Goal: Communication & Community: Answer question/provide support

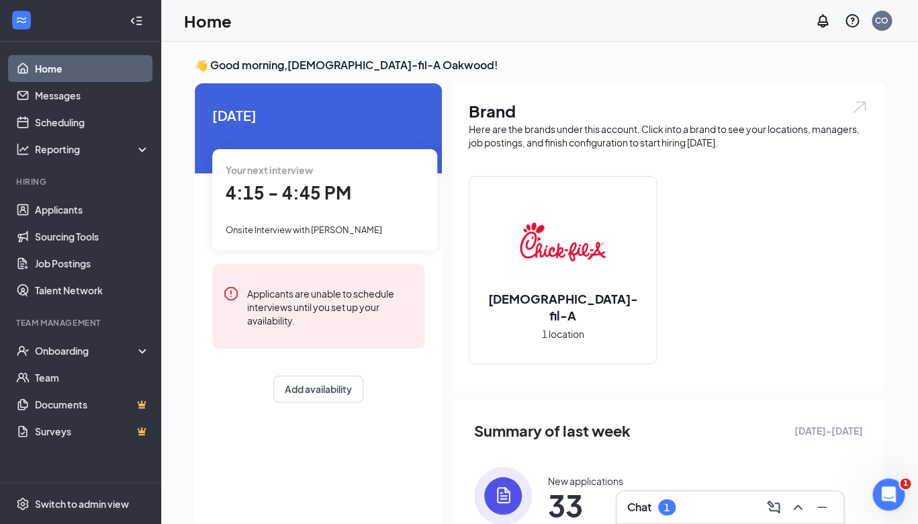
click at [664, 498] on div "Chat 1" at bounding box center [730, 506] width 206 height 21
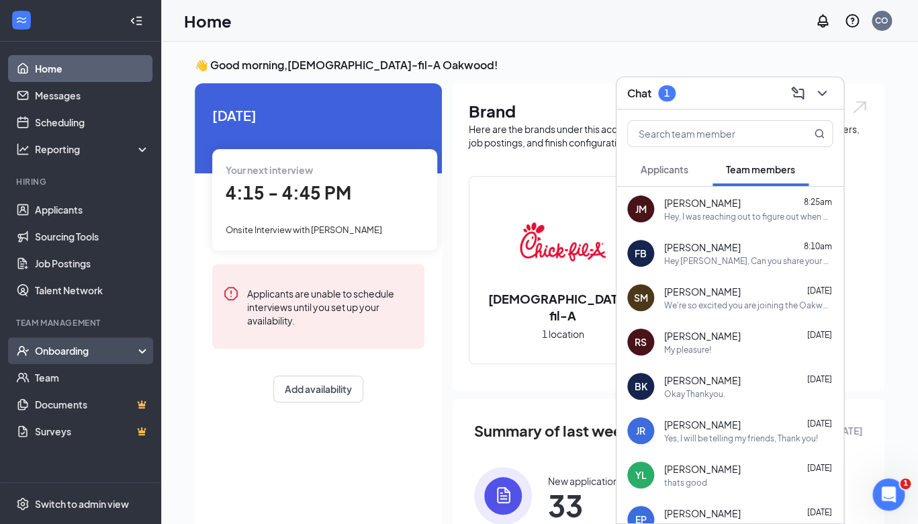
click at [42, 352] on div "Onboarding" at bounding box center [86, 350] width 103 height 13
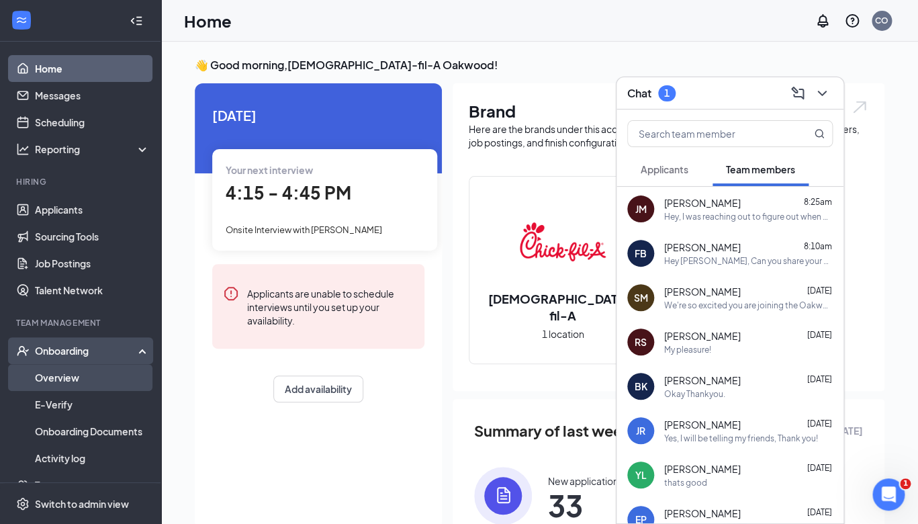
click at [42, 382] on link "Overview" at bounding box center [92, 377] width 115 height 27
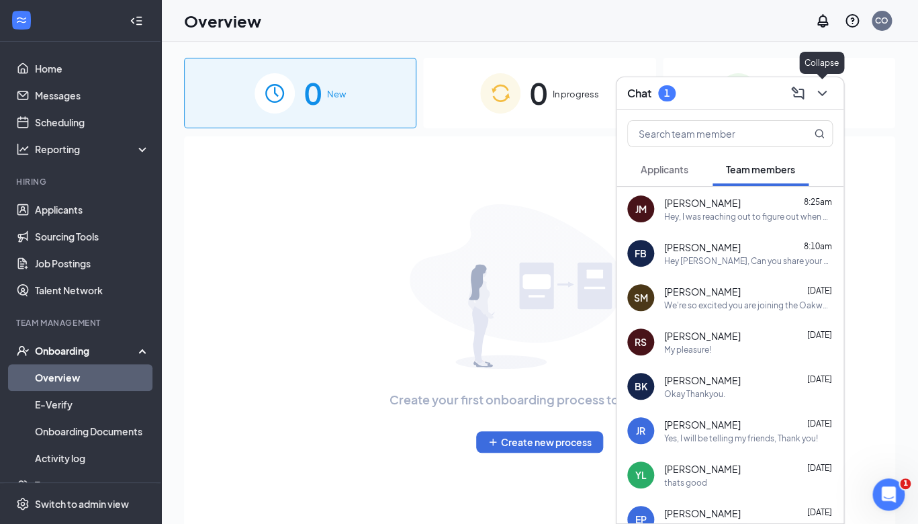
click at [819, 98] on icon "ChevronDown" at bounding box center [822, 93] width 16 height 16
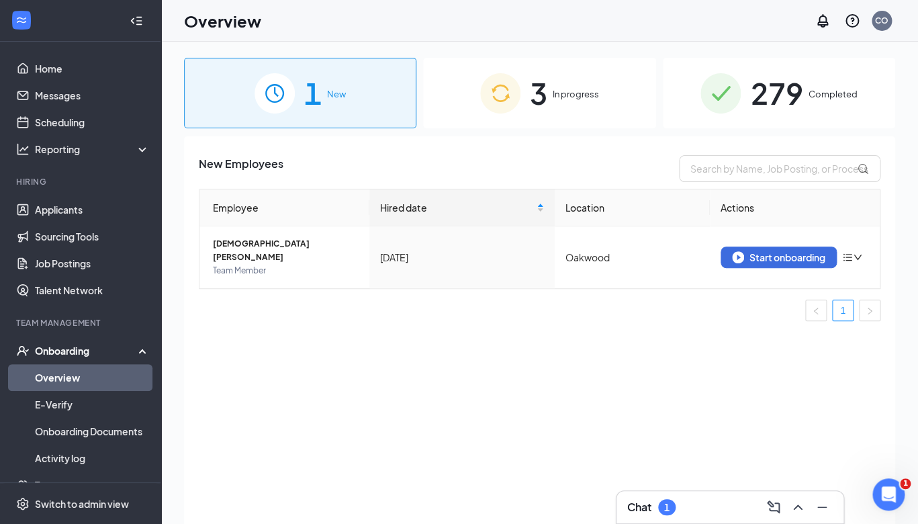
click at [780, 89] on span "279" at bounding box center [776, 93] width 52 height 46
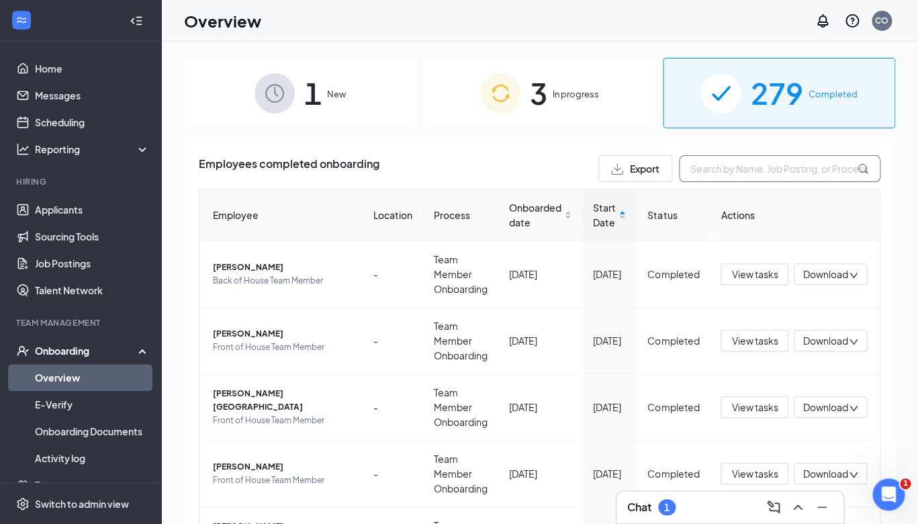
click at [729, 171] on input "text" at bounding box center [779, 168] width 201 height 27
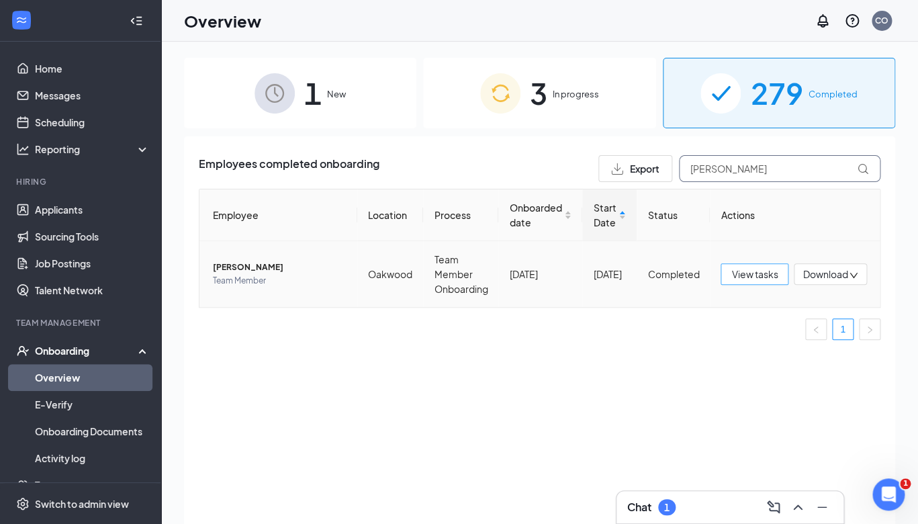
type input "ricardo"
click at [755, 279] on span "View tasks" at bounding box center [754, 274] width 46 height 15
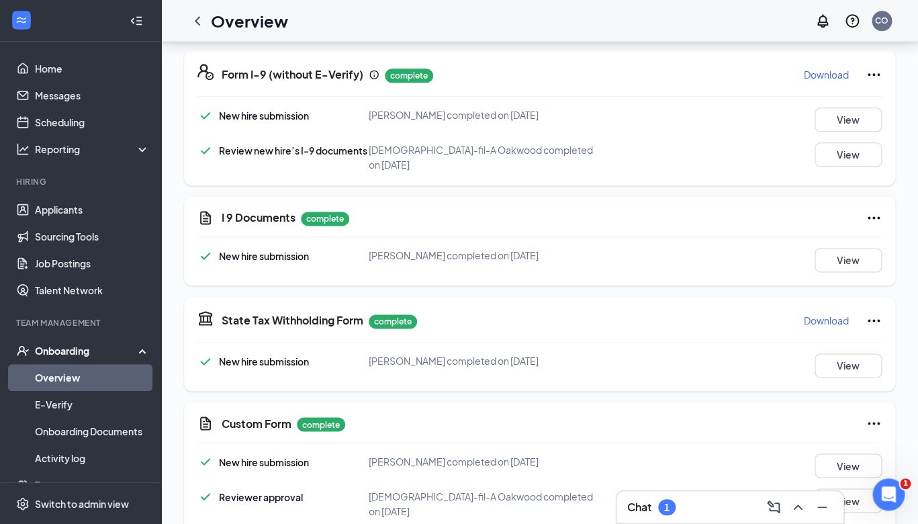
scroll to position [76, 0]
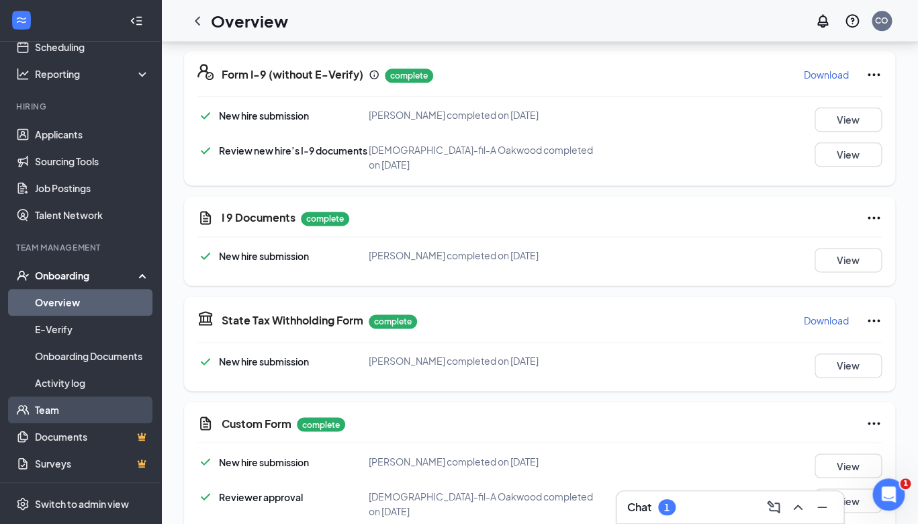
click at [54, 413] on link "Team" at bounding box center [92, 409] width 115 height 27
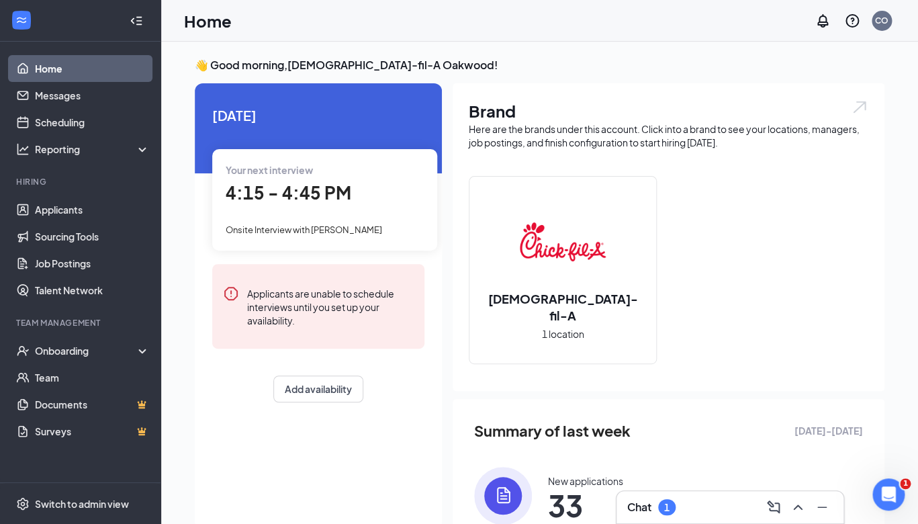
click at [664, 505] on div "1" at bounding box center [666, 507] width 17 height 16
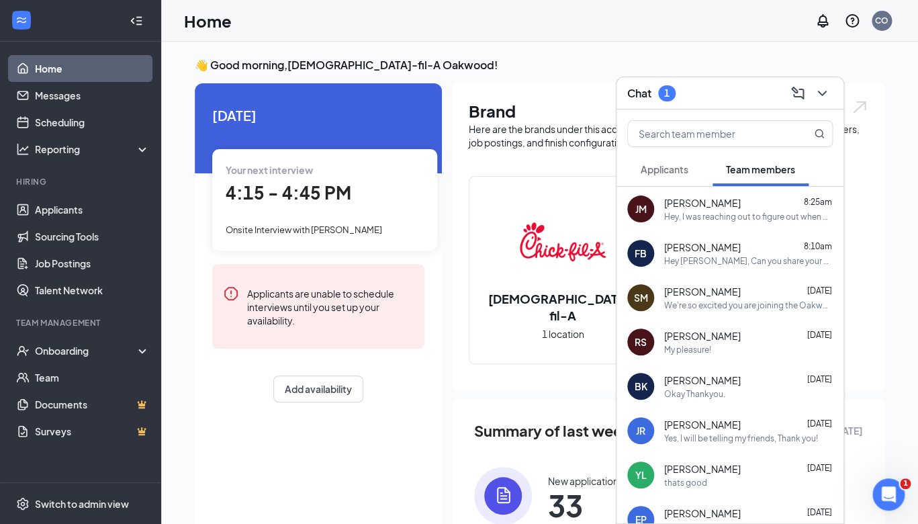
click at [639, 160] on button "Applicants" at bounding box center [664, 169] width 75 height 34
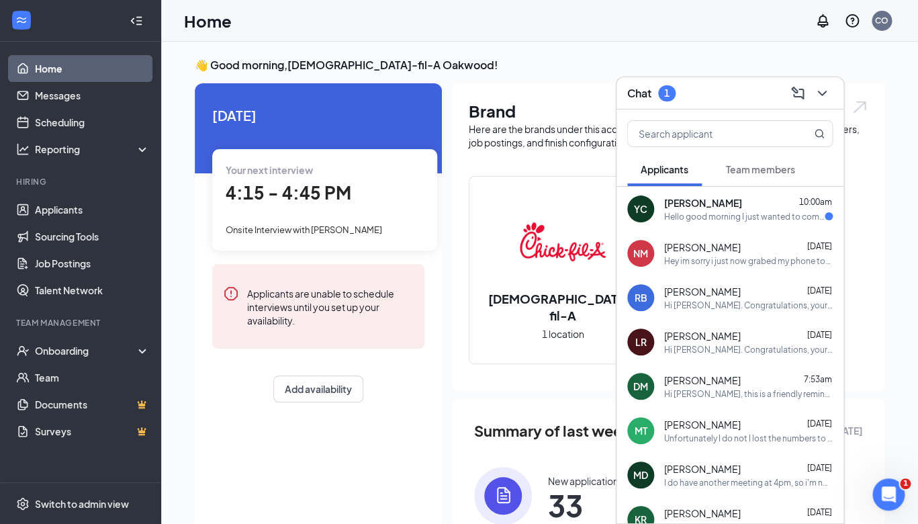
click at [761, 201] on div "Yuliana Chavez 10:00am" at bounding box center [748, 202] width 169 height 13
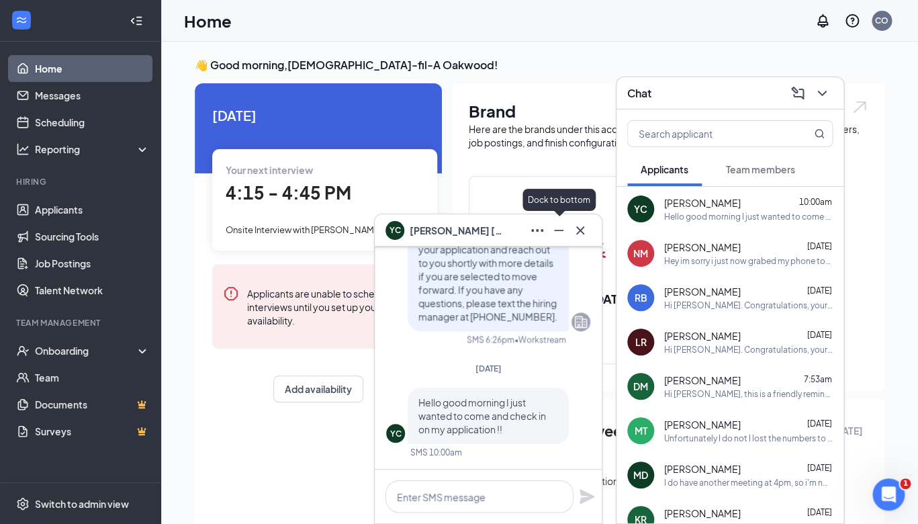
click at [563, 230] on icon "Minimize" at bounding box center [559, 230] width 16 height 16
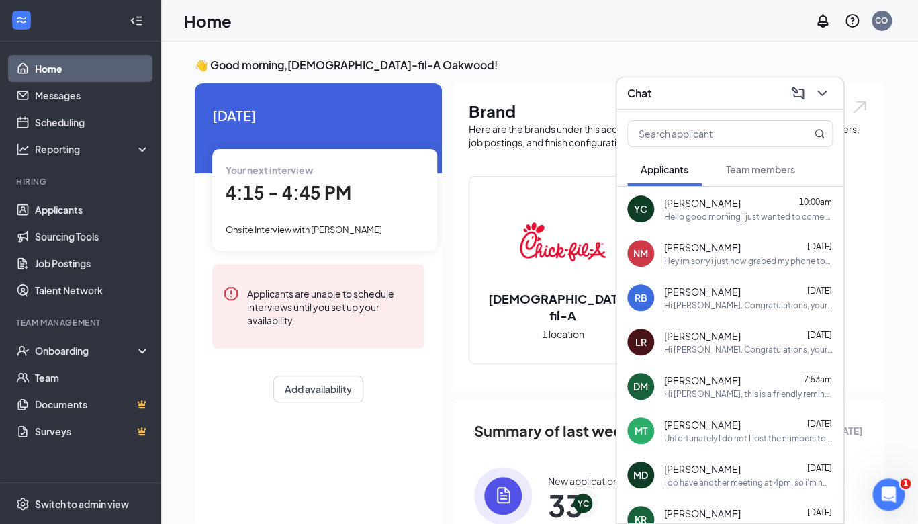
click at [823, 98] on icon "ChevronDown" at bounding box center [822, 93] width 16 height 16
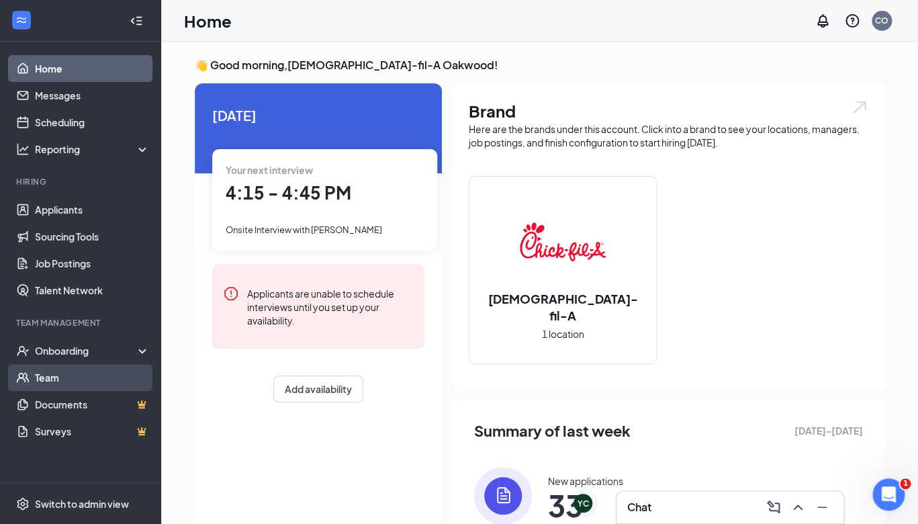
click at [60, 388] on link "Team" at bounding box center [92, 377] width 115 height 27
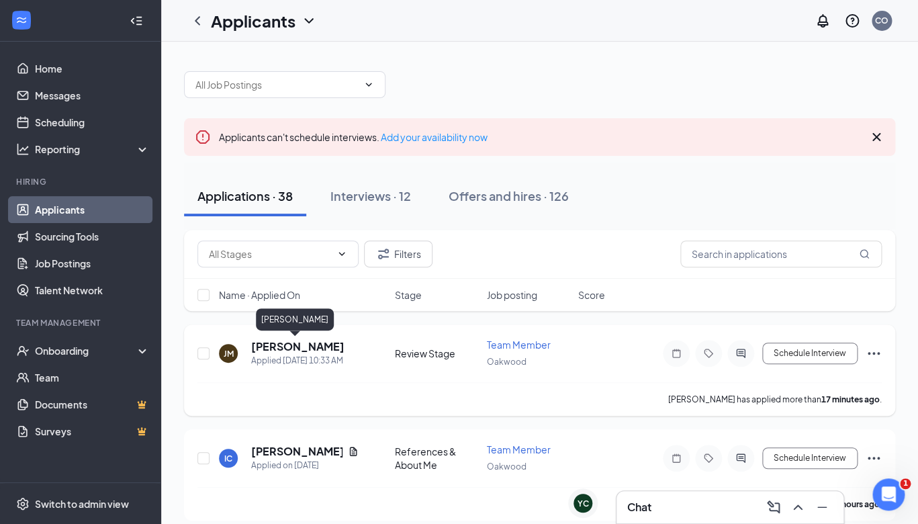
click at [306, 346] on h5 "Jessalyn Mayo" at bounding box center [297, 346] width 93 height 15
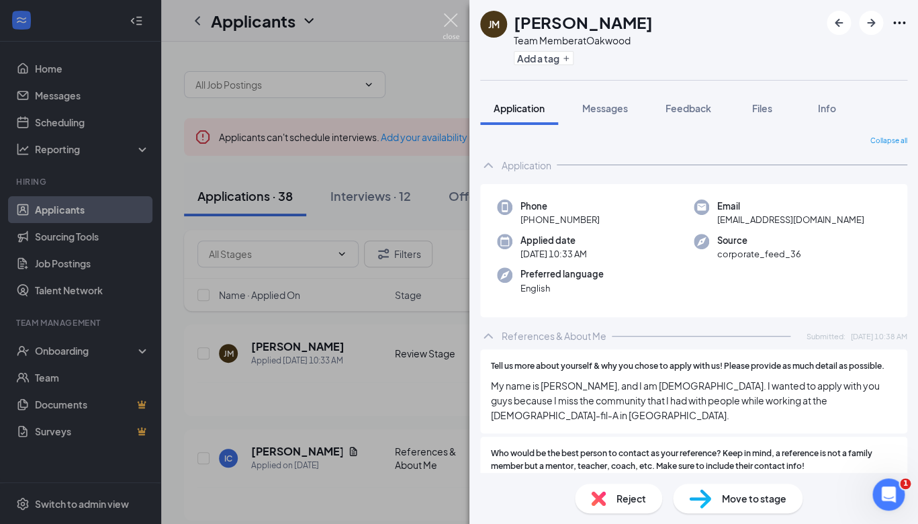
click at [449, 18] on img at bounding box center [451, 26] width 17 height 26
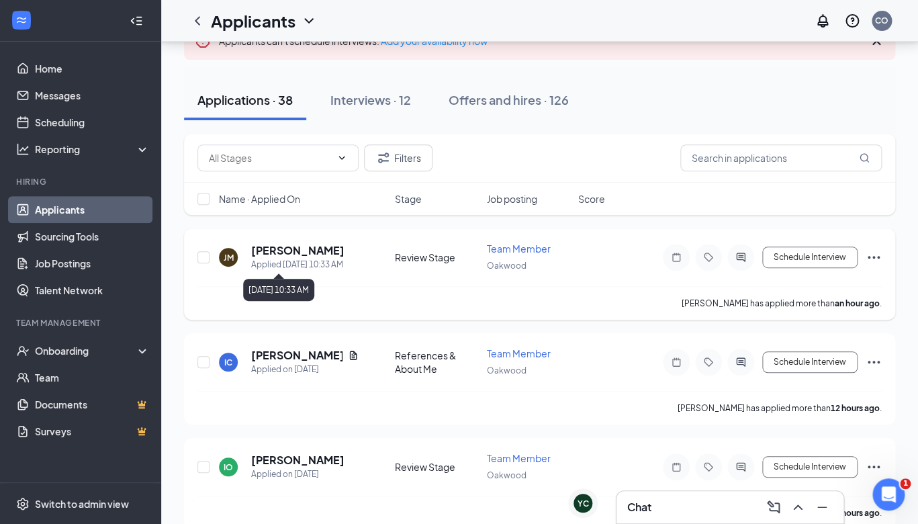
scroll to position [97, 0]
click at [694, 510] on div "Chat" at bounding box center [730, 506] width 206 height 21
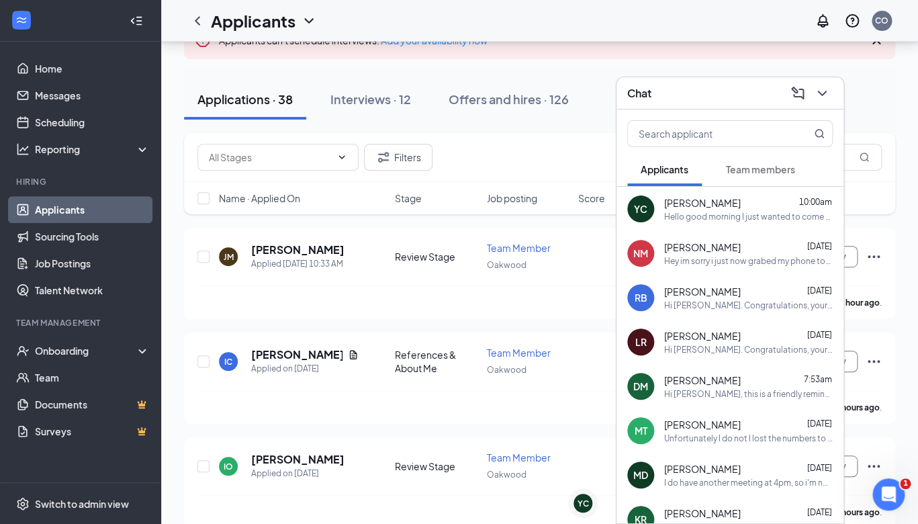
click at [697, 384] on span "[PERSON_NAME]" at bounding box center [702, 379] width 77 height 13
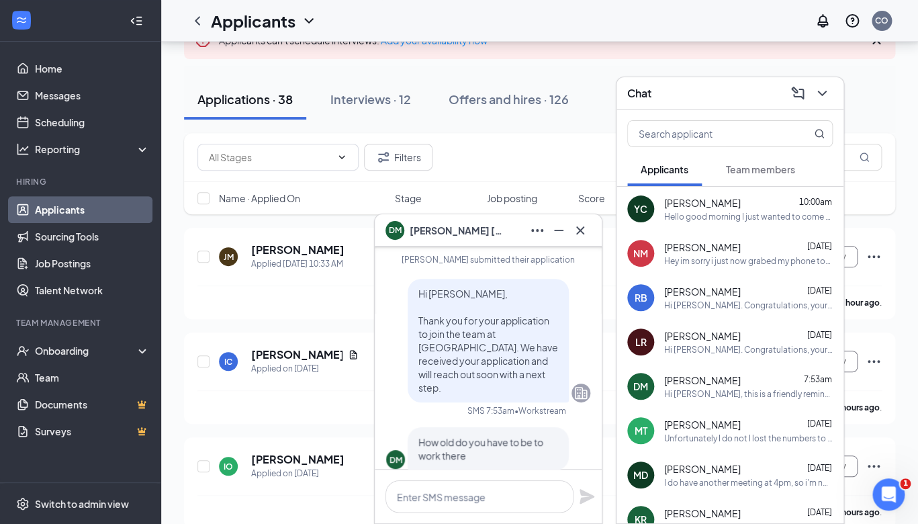
scroll to position [-682, 0]
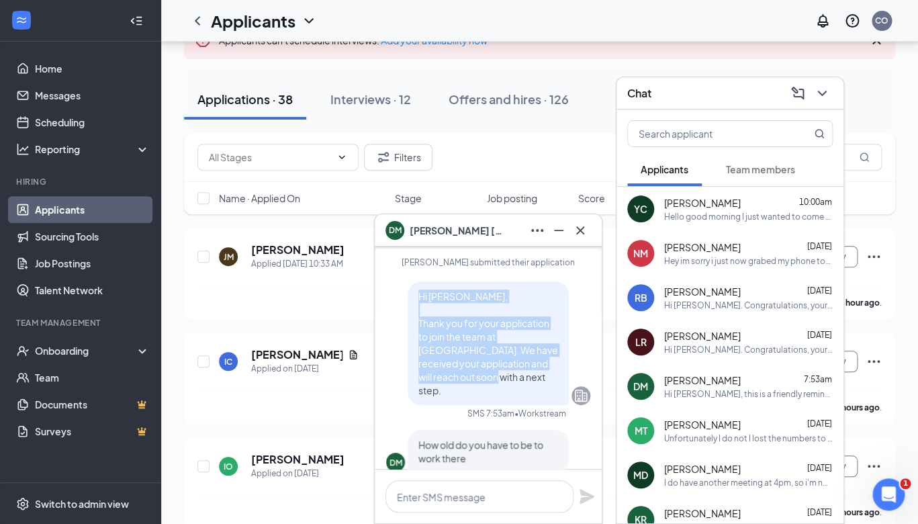
drag, startPoint x: 523, startPoint y: 406, endPoint x: 418, endPoint y: 326, distance: 131.3
click at [418, 326] on div "Hi Dixie, Thank you for your application to join the team at Oakwood. We have r…" at bounding box center [488, 343] width 161 height 124
copy span "Hi Dixie, Thank you for your application to join the team at Oakwood. We have r…"
click at [832, 87] on button at bounding box center [821, 93] width 21 height 21
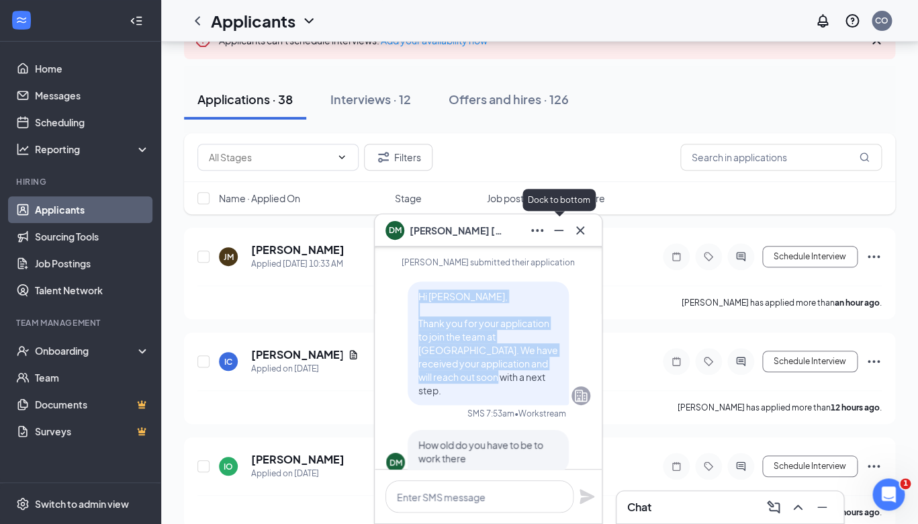
click at [561, 230] on icon "Minimize" at bounding box center [558, 230] width 9 height 1
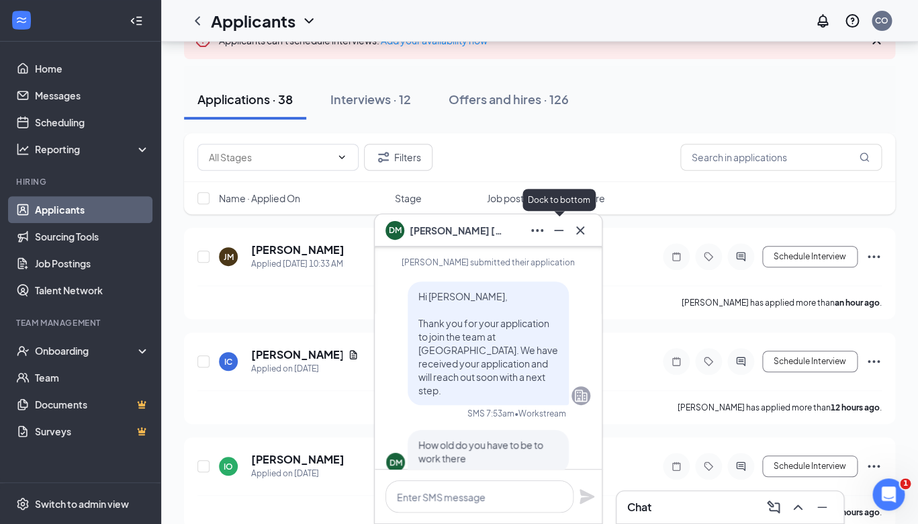
scroll to position [0, 0]
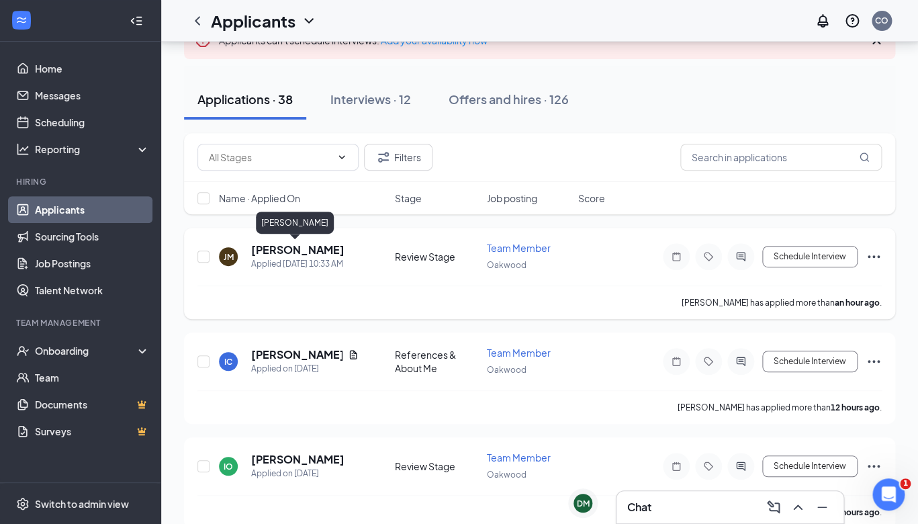
click at [302, 246] on h5 "[PERSON_NAME]" at bounding box center [297, 249] width 93 height 15
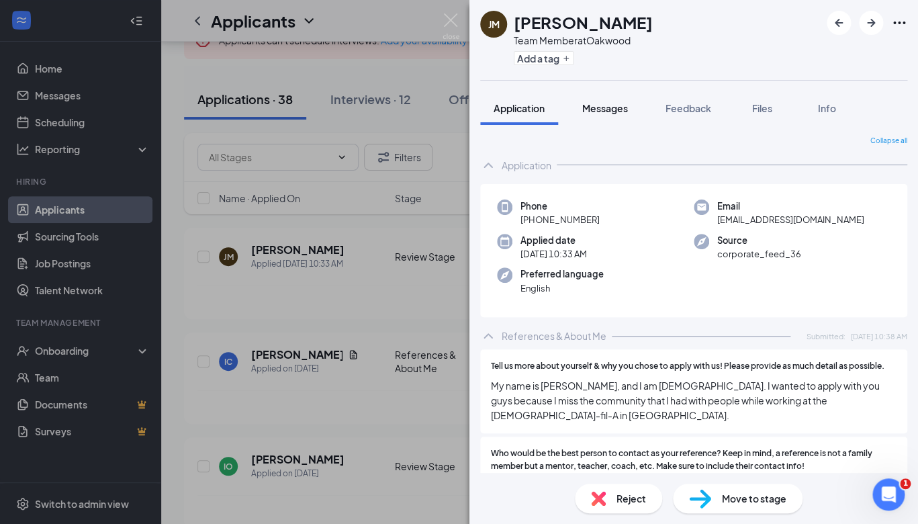
click at [603, 114] on span "Messages" at bounding box center [605, 108] width 46 height 12
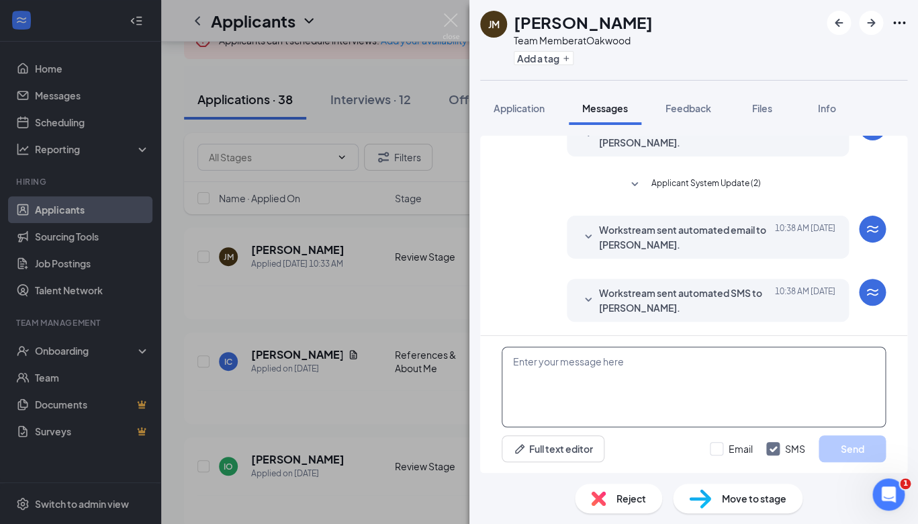
click at [548, 380] on textarea at bounding box center [694, 387] width 384 height 81
paste textarea "Hi Dixie, Thank you for your application to join the team at Oakwood. We have r…"
type textarea "Hi Dixie, Thank you for your application to join the team at Oakwood. We have r…"
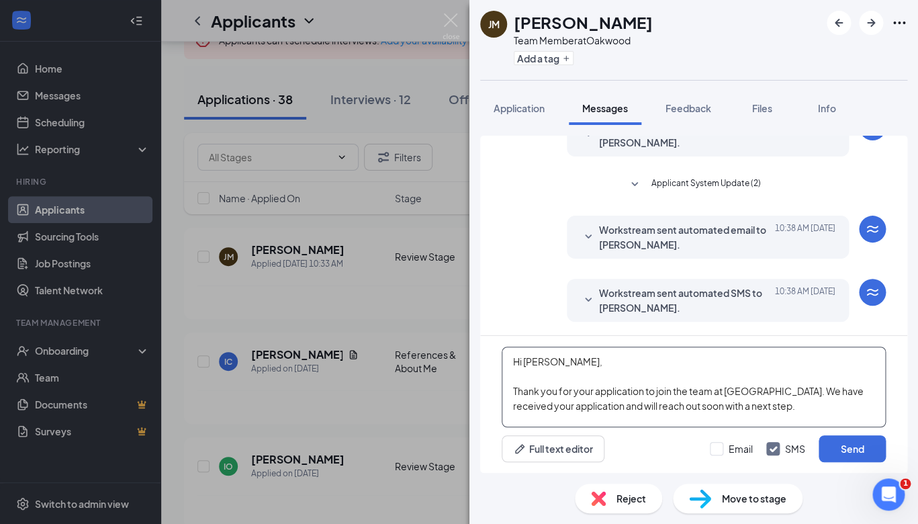
drag, startPoint x: 557, startPoint y: 357, endPoint x: 539, endPoint y: 357, distance: 18.1
click at [539, 357] on textarea "Hi Dixie, Thank you for your application to join the team at Oakwood. We have r…" at bounding box center [694, 387] width 384 height 81
drag, startPoint x: 762, startPoint y: 404, endPoint x: 509, endPoint y: 350, distance: 259.0
click at [509, 350] on textarea "Hi Dixie, Thank you for your application to join the team at Oakwood. We have r…" at bounding box center [694, 387] width 384 height 81
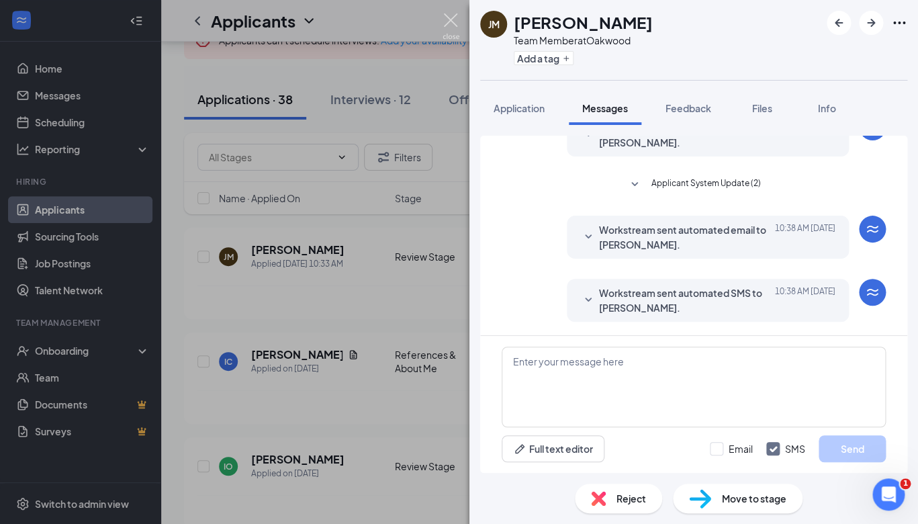
click at [452, 20] on img at bounding box center [451, 26] width 17 height 26
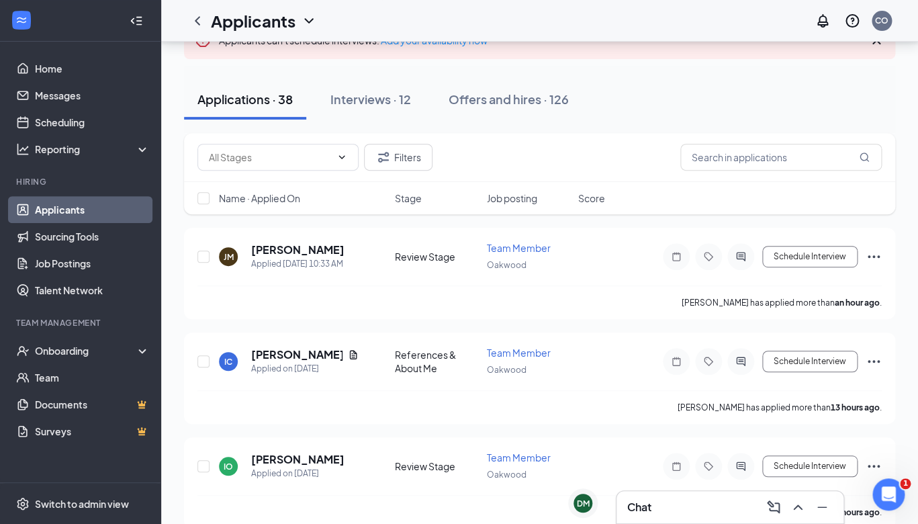
click at [666, 498] on div "Chat" at bounding box center [730, 506] width 206 height 21
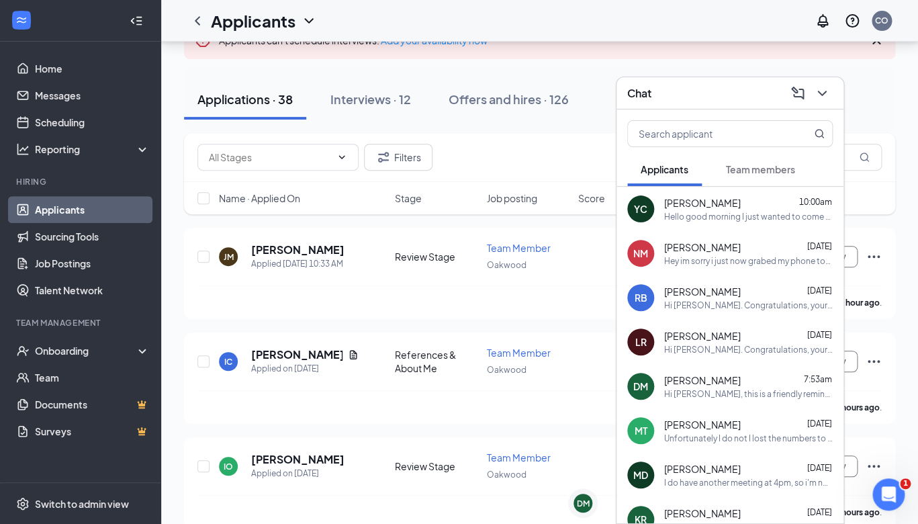
click at [697, 377] on span "[PERSON_NAME]" at bounding box center [702, 379] width 77 height 13
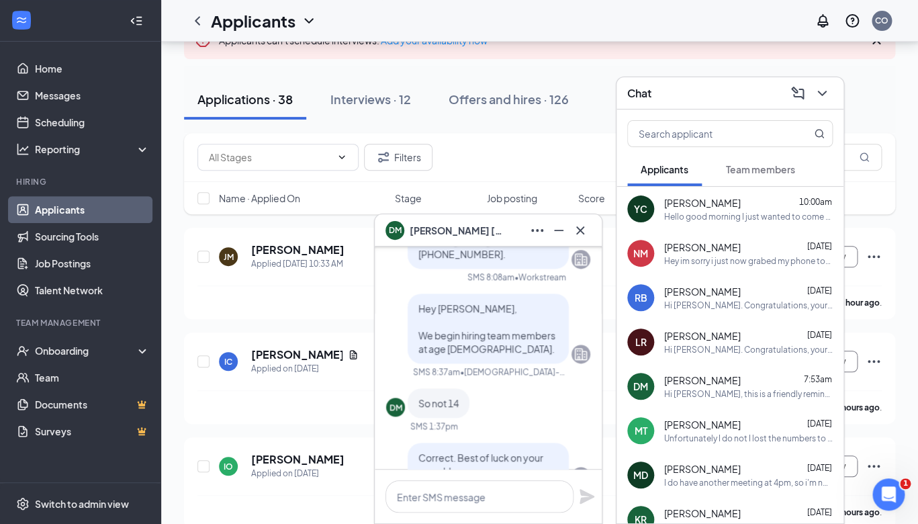
scroll to position [-250, 0]
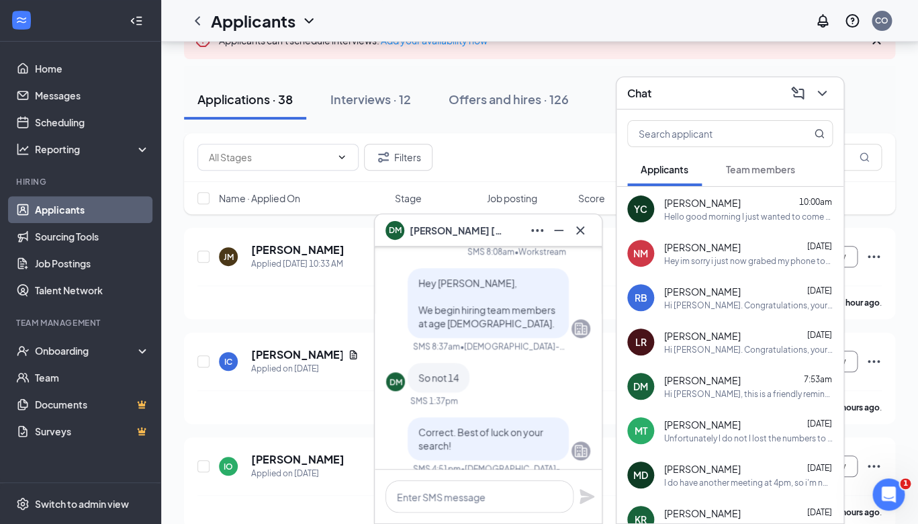
click at [730, 261] on div "Hey im sorry i just now grabed my phone tomorow in the afternoon or what time w…" at bounding box center [748, 260] width 169 height 11
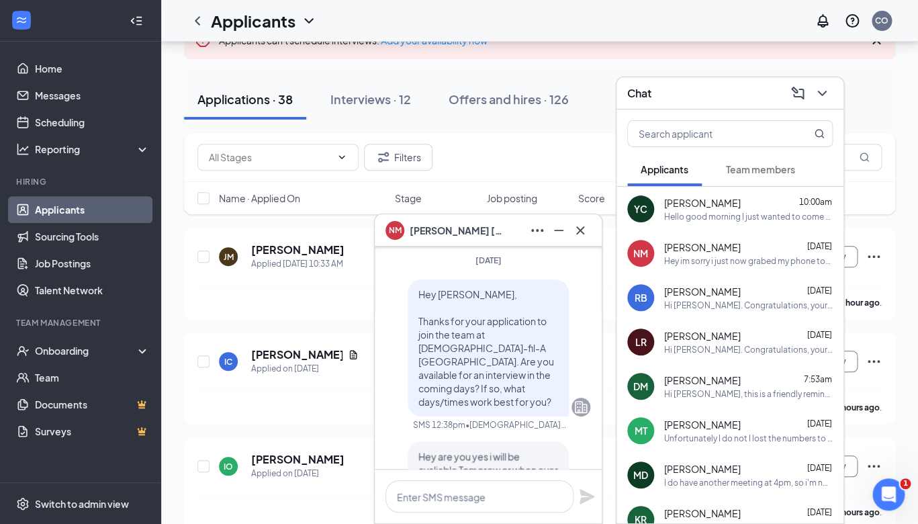
scroll to position [-396, 0]
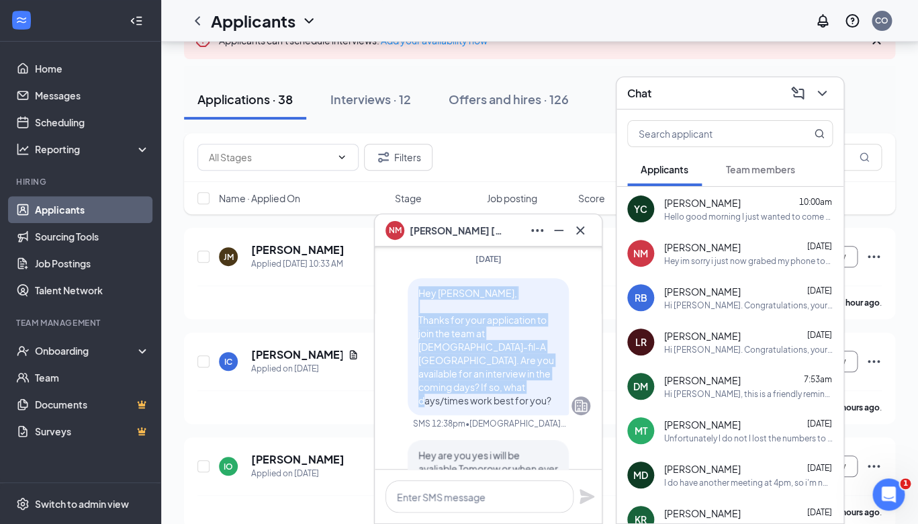
drag, startPoint x: 503, startPoint y: 402, endPoint x: 419, endPoint y: 307, distance: 126.6
click at [419, 307] on p "Hey Nicholas, Thanks for your application to join the team at Chick-fil-A Oakwo…" at bounding box center [488, 346] width 140 height 121
copy span "Hey Nicholas, Thanks for your application to join the team at Chick-fil-A Oakwo…"
click at [506, 386] on span "Hey Nicholas, Thanks for your application to join the team at Chick-fil-A Oakwo…" at bounding box center [486, 347] width 136 height 120
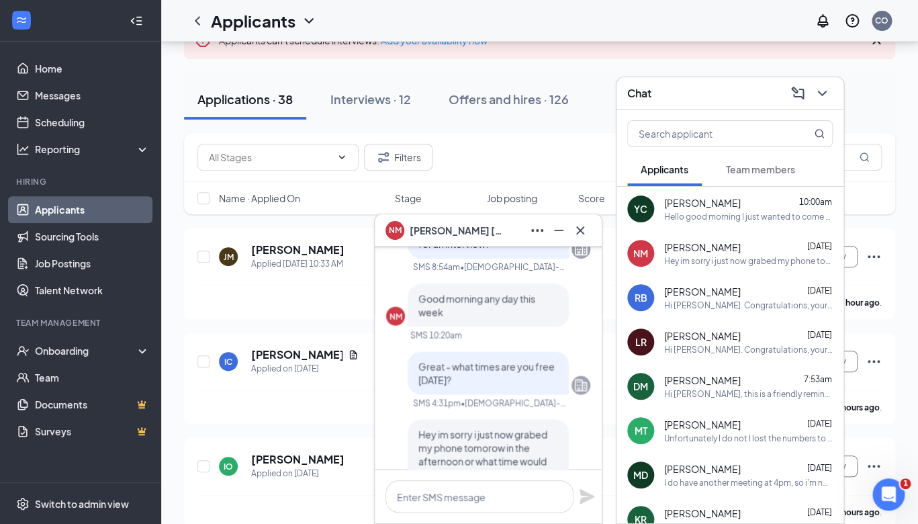
scroll to position [0, 0]
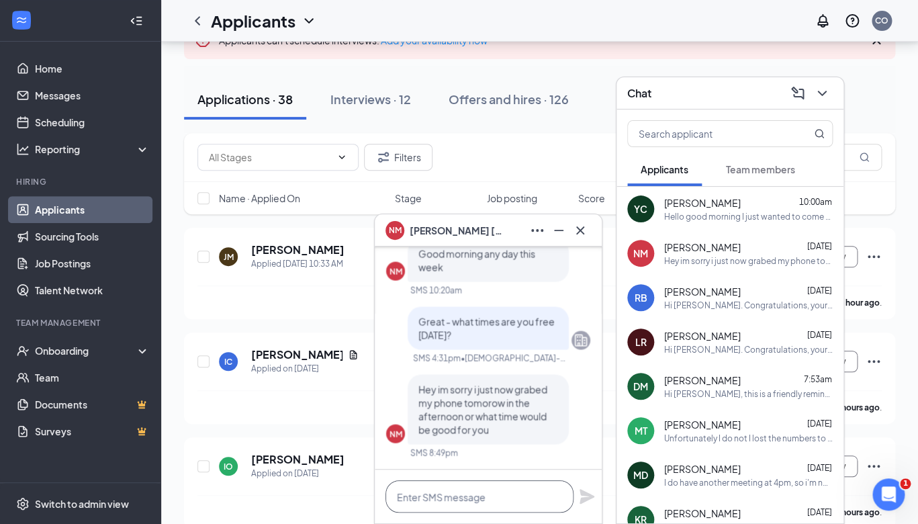
click at [469, 488] on textarea at bounding box center [480, 496] width 188 height 32
type textarea "How about 2pm?"
click at [585, 497] on icon "Plane" at bounding box center [587, 496] width 15 height 15
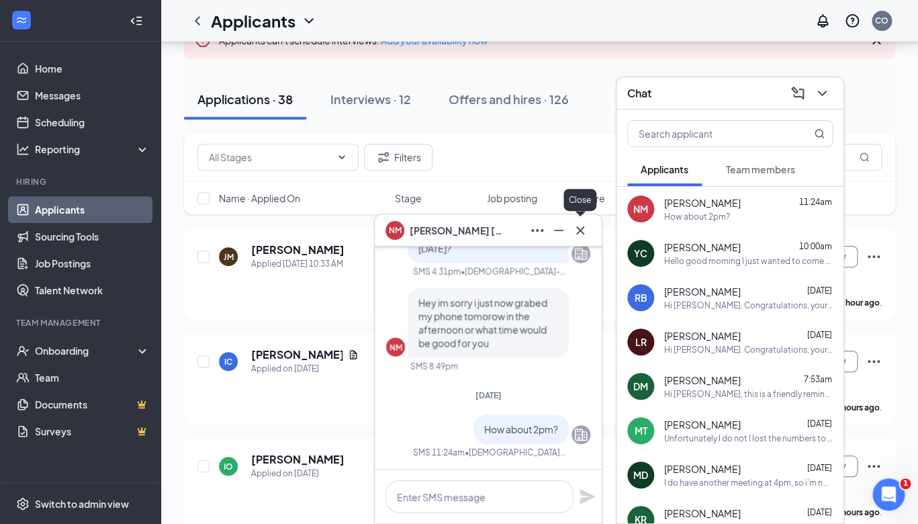
click at [578, 235] on icon "Cross" at bounding box center [580, 230] width 16 height 16
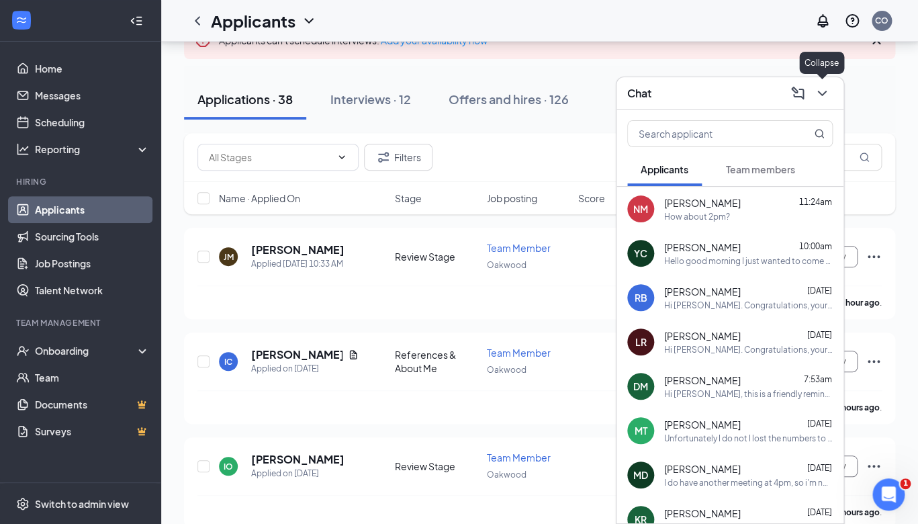
click at [824, 93] on icon "ChevronDown" at bounding box center [821, 93] width 9 height 5
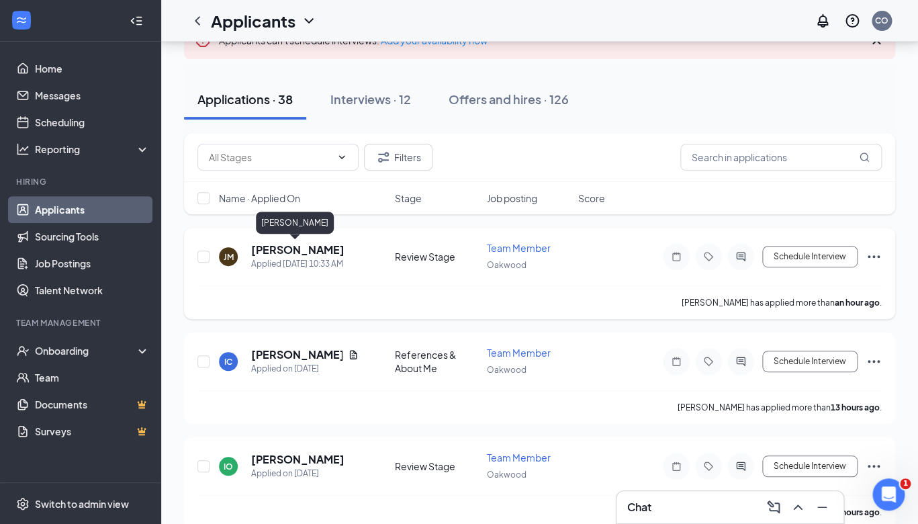
click at [315, 250] on h5 "[PERSON_NAME]" at bounding box center [297, 249] width 93 height 15
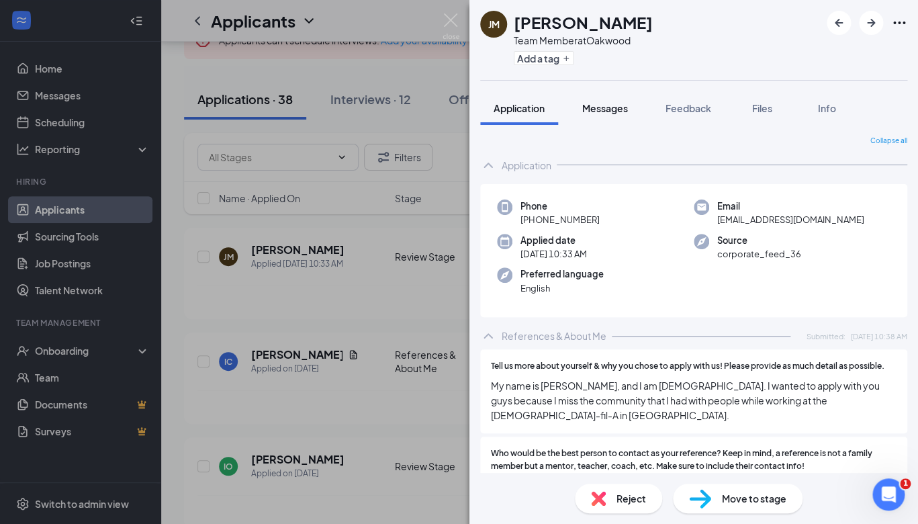
click at [598, 114] on span "Messages" at bounding box center [605, 108] width 46 height 12
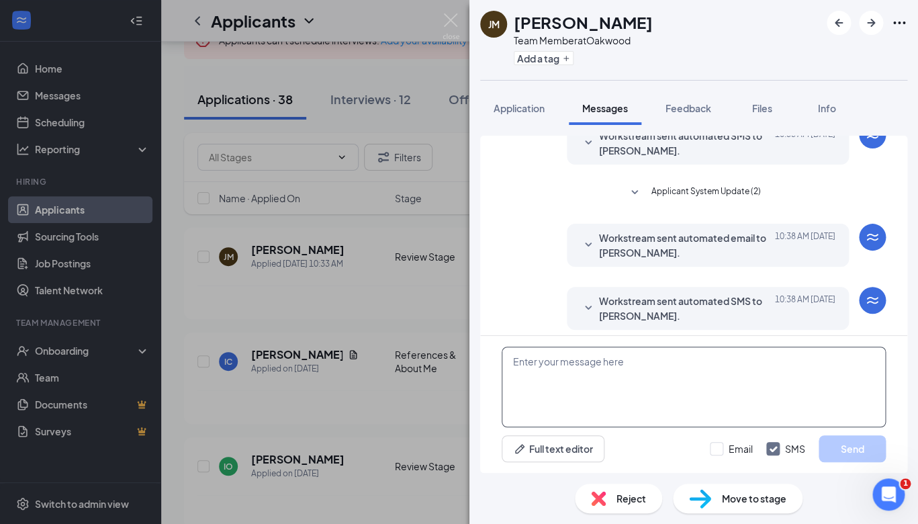
click at [544, 406] on textarea at bounding box center [694, 387] width 384 height 81
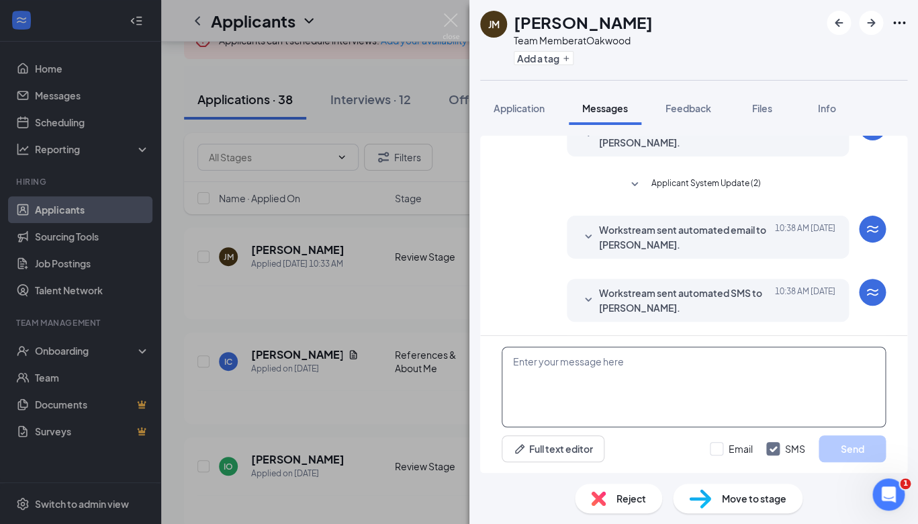
scroll to position [195, 0]
paste textarea "Hey Nicholas, Thanks for your application to join the team at Chick-fil-A Oakwo…"
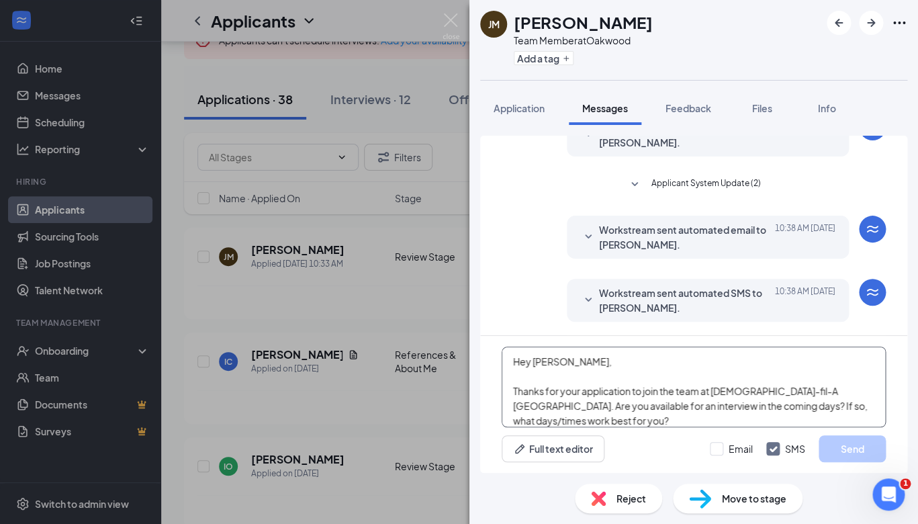
scroll to position [1, 0]
drag, startPoint x: 580, startPoint y: 364, endPoint x: 535, endPoint y: 363, distance: 45.0
click at [535, 363] on textarea "Hey Nicholas, Thanks for your application to join the team at Chick-fil-A Oakwo…" at bounding box center [694, 387] width 384 height 81
type textarea "Hey [PERSON_NAME], Thanks for your application to join the team at [DEMOGRAPHIC…"
click at [840, 450] on button "Send" at bounding box center [852, 448] width 67 height 27
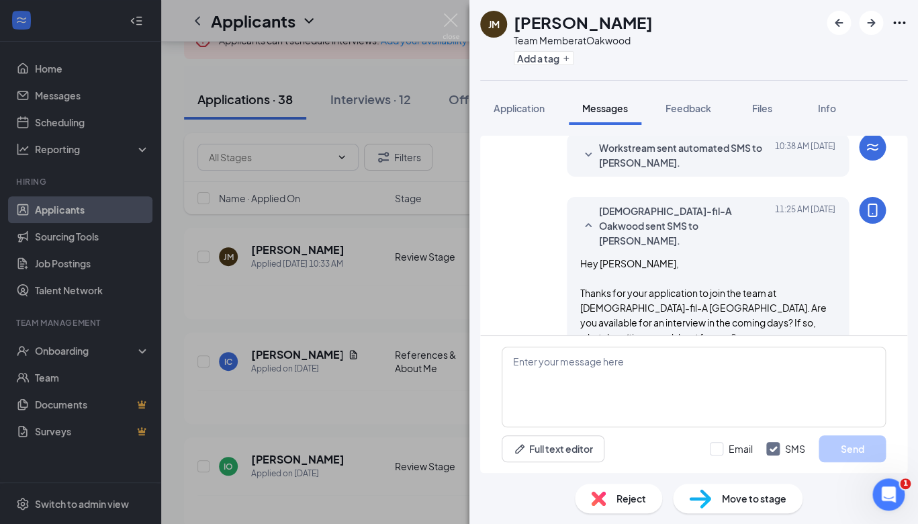
scroll to position [340, 0]
click at [447, 21] on img at bounding box center [451, 26] width 17 height 26
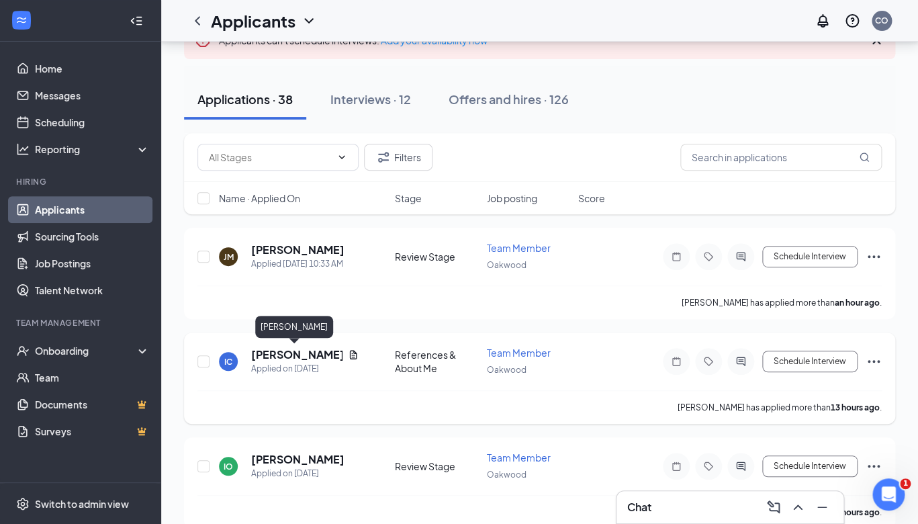
click at [294, 355] on h5 "[PERSON_NAME]" at bounding box center [296, 354] width 91 height 15
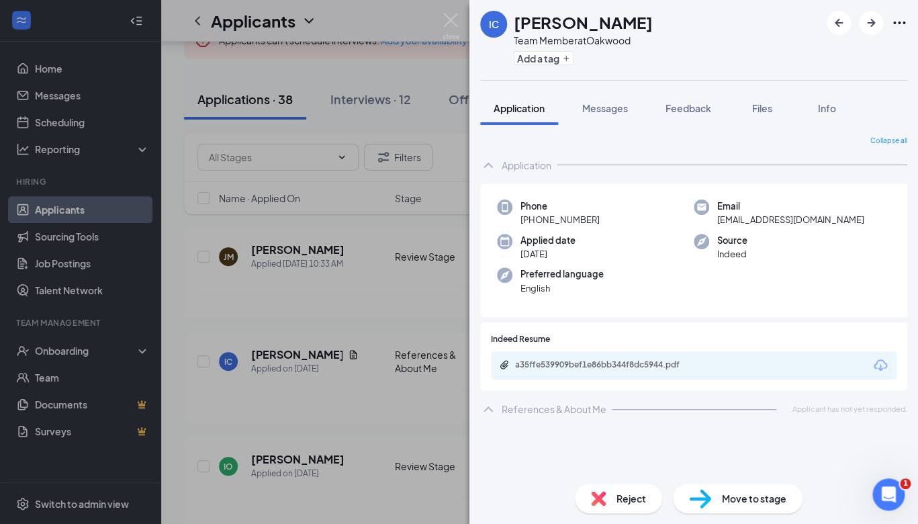
click at [609, 370] on div "a35ffe539909bef1e86bb344f8dc5944.pdf" at bounding box center [608, 365] width 218 height 13
click at [451, 19] on img at bounding box center [451, 26] width 17 height 26
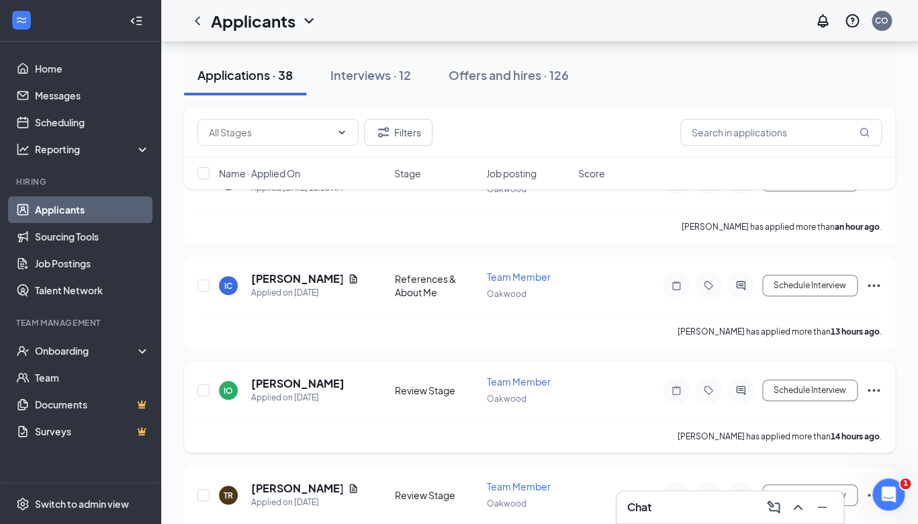
scroll to position [171, 0]
click at [302, 382] on h5 "[PERSON_NAME]" at bounding box center [297, 384] width 93 height 15
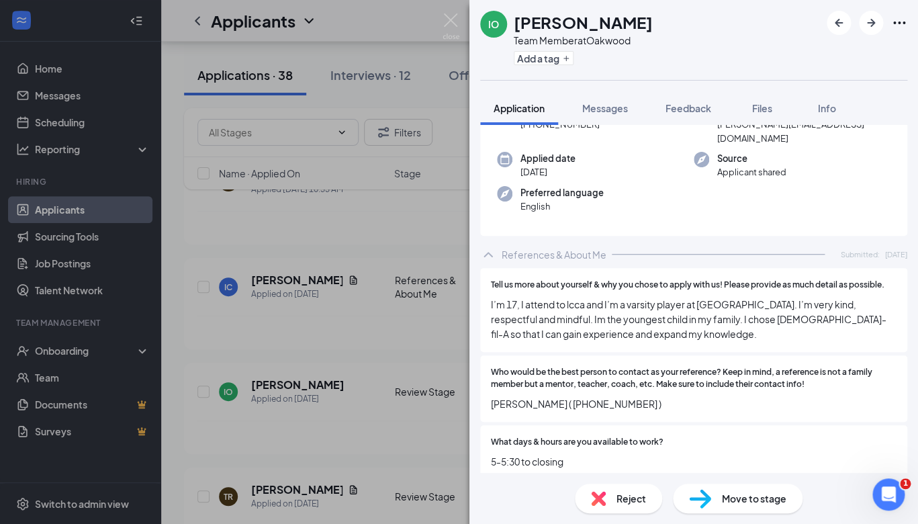
scroll to position [150, 0]
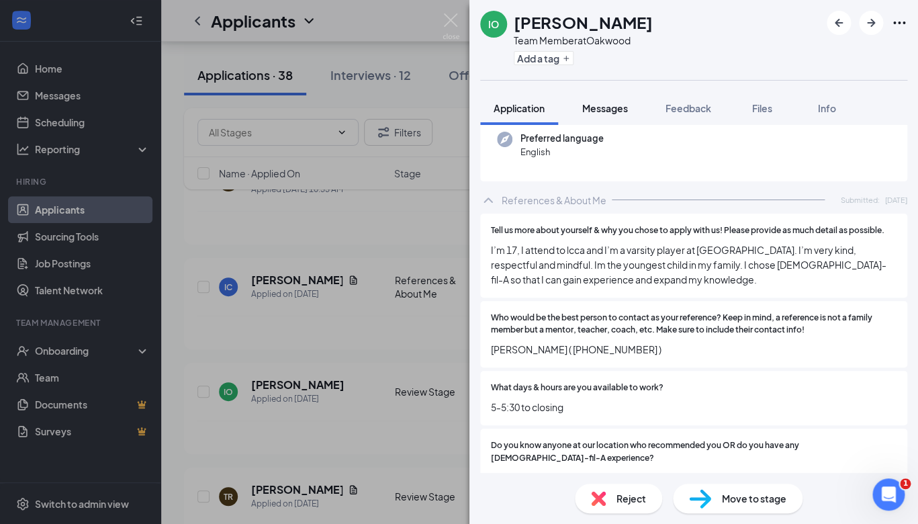
click at [609, 111] on span "Messages" at bounding box center [605, 108] width 46 height 12
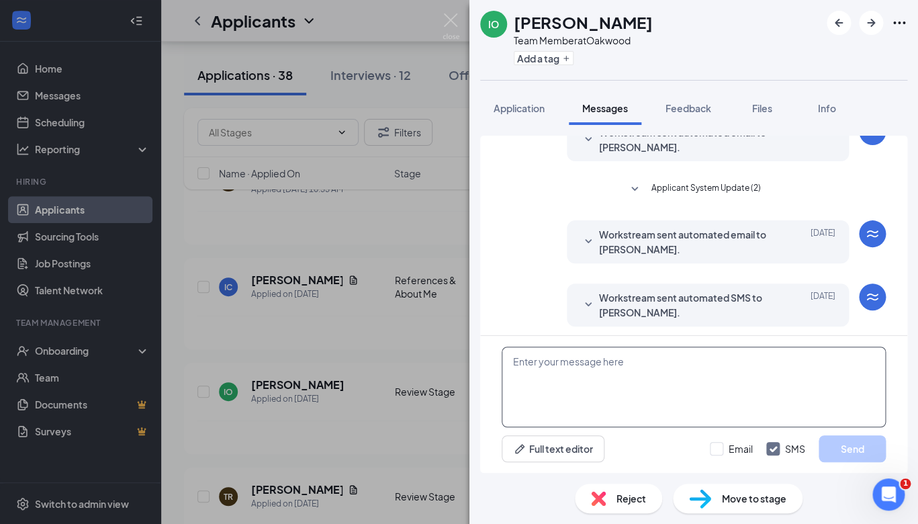
click at [547, 377] on textarea at bounding box center [694, 387] width 384 height 81
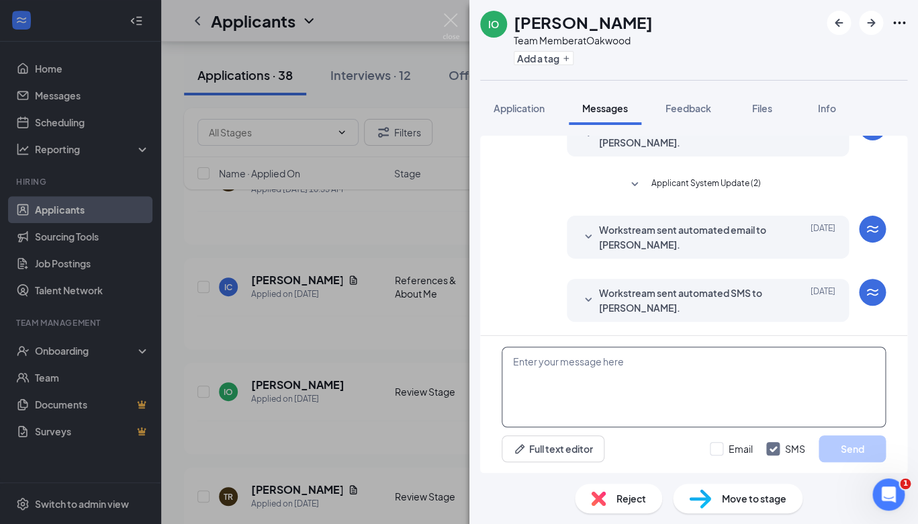
scroll to position [195, 0]
paste textarea "Hey Nicholas, Thanks for your application to join the team at Chick-fil-A Oakwo…"
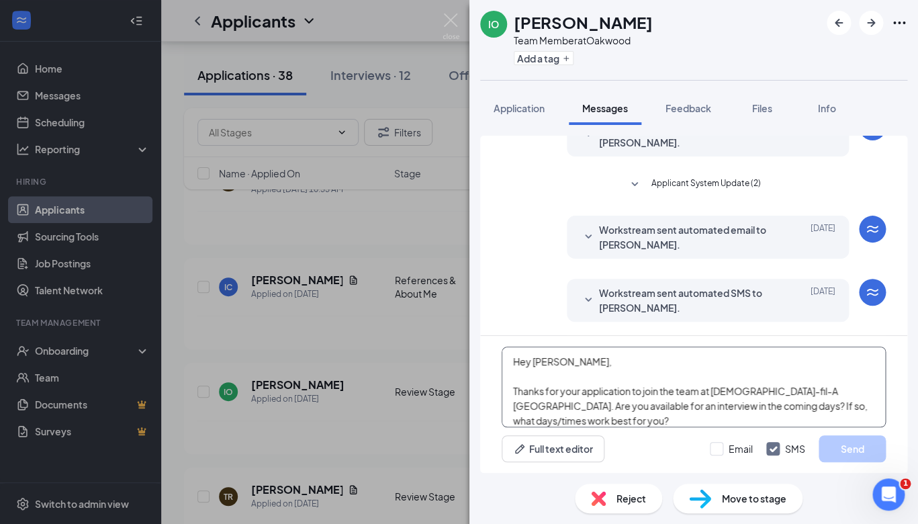
scroll to position [1, 0]
drag, startPoint x: 588, startPoint y: 359, endPoint x: 535, endPoint y: 361, distance: 53.1
click at [535, 361] on textarea "Hey Nicholas, Thanks for your application to join the team at Chick-fil-A Oakwo…" at bounding box center [694, 387] width 384 height 81
type textarea "Hey [PERSON_NAME], Thanks for your application to join the team at [DEMOGRAPHIC…"
click at [845, 445] on button "Send" at bounding box center [852, 448] width 67 height 27
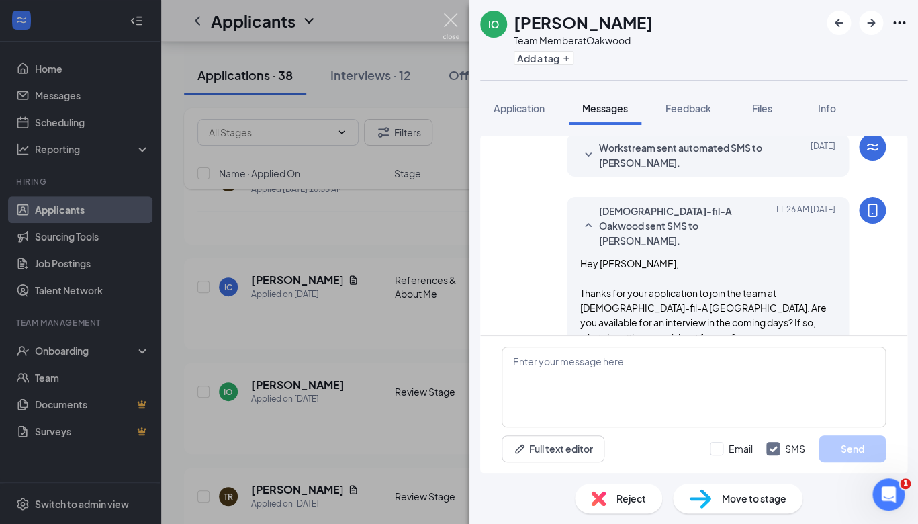
scroll to position [340, 0]
click at [453, 21] on img at bounding box center [451, 26] width 17 height 26
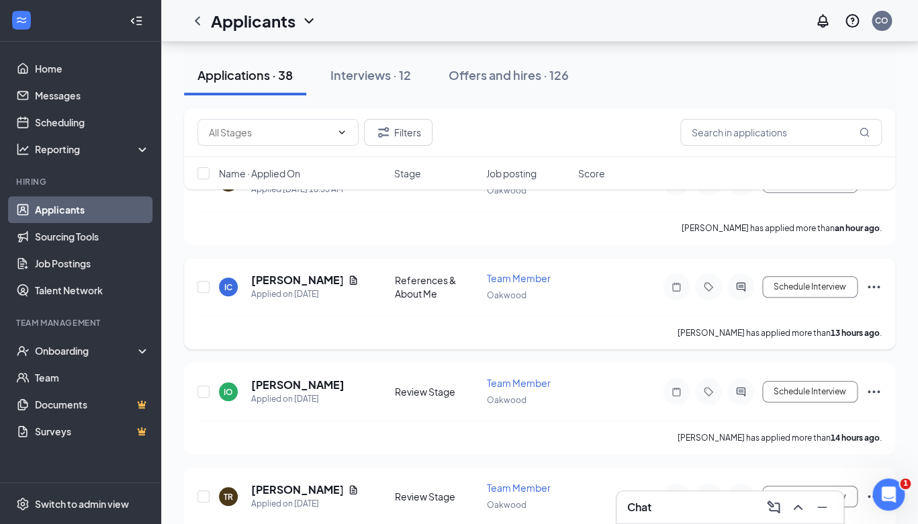
scroll to position [285, 0]
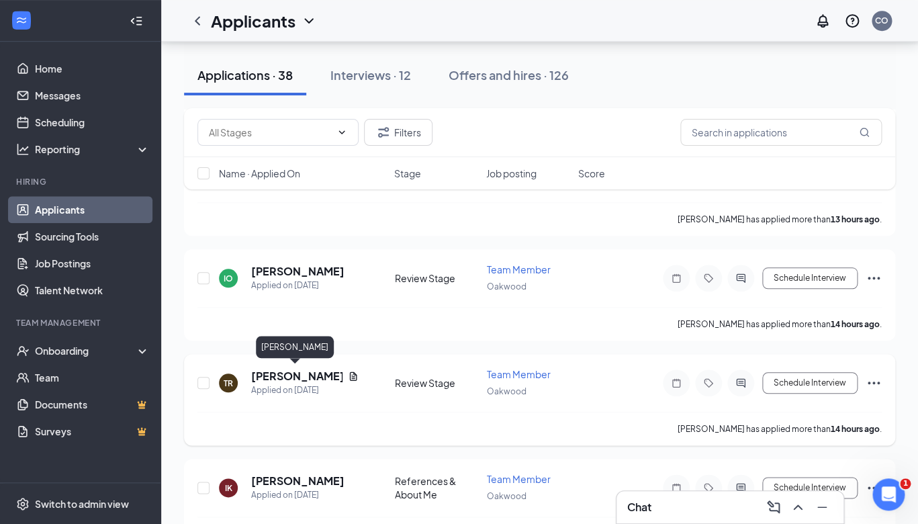
click at [301, 373] on h5 "[PERSON_NAME]" at bounding box center [296, 376] width 91 height 15
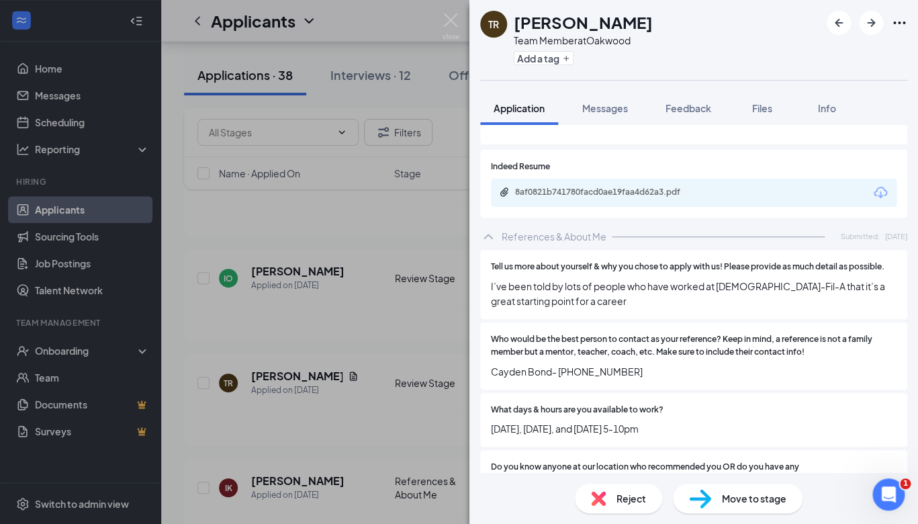
scroll to position [208, 0]
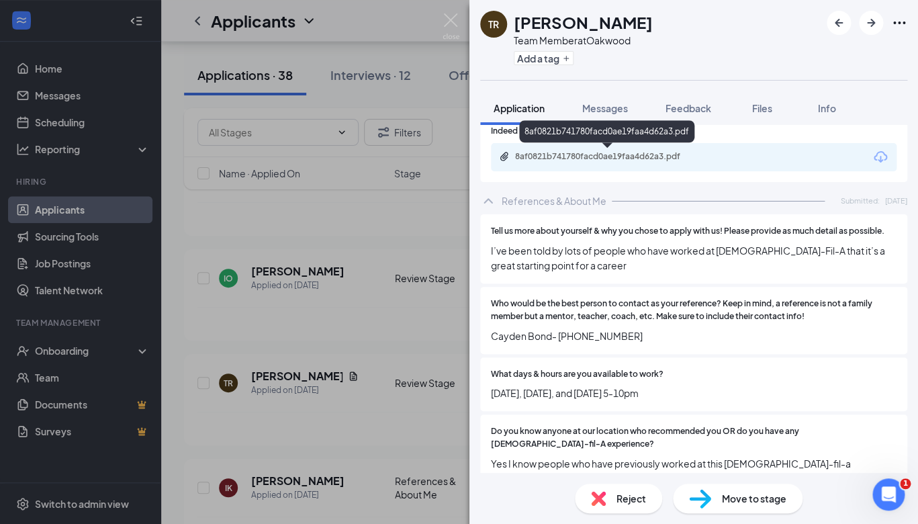
click at [647, 158] on div "8af0821b741780facd0ae19faa4d62a3.pdf" at bounding box center [609, 156] width 188 height 11
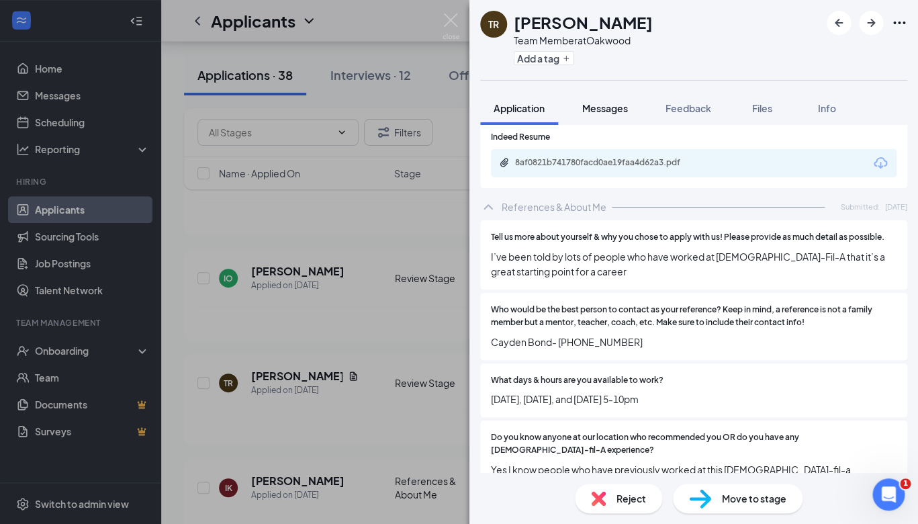
click at [608, 111] on span "Messages" at bounding box center [605, 108] width 46 height 12
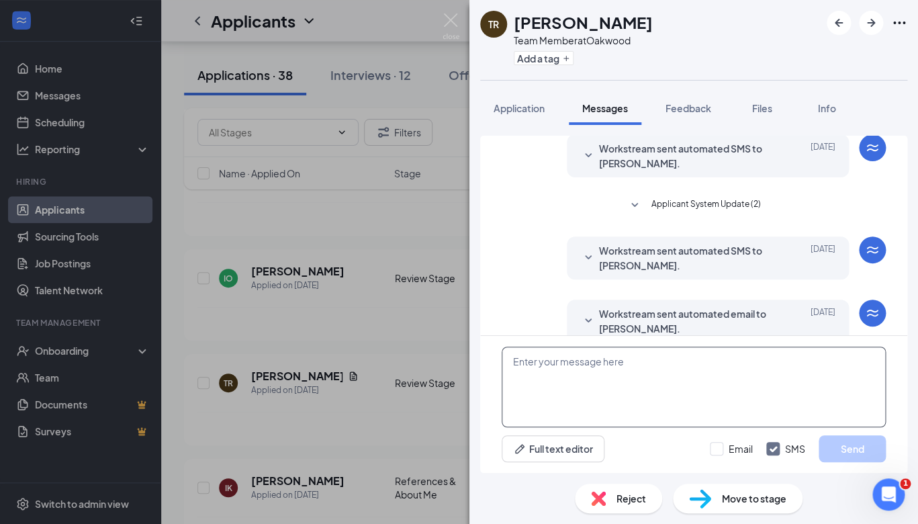
click at [545, 391] on textarea at bounding box center [694, 387] width 384 height 81
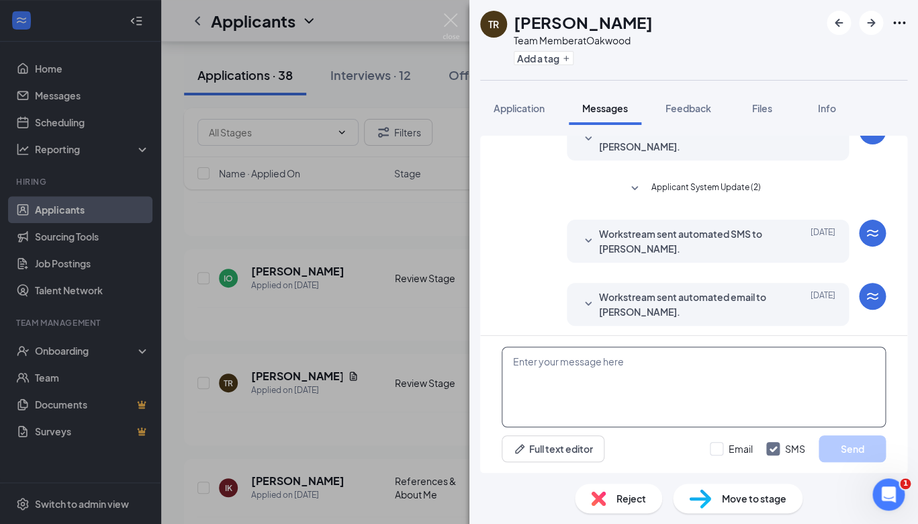
scroll to position [258, 0]
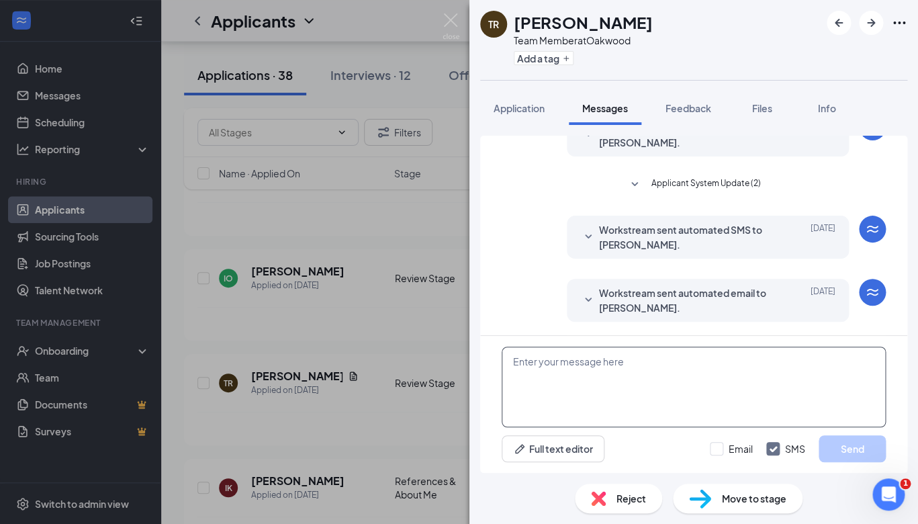
paste textarea "Hey Nicholas, Thanks for your application to join the team at Chick-fil-A Oakwo…"
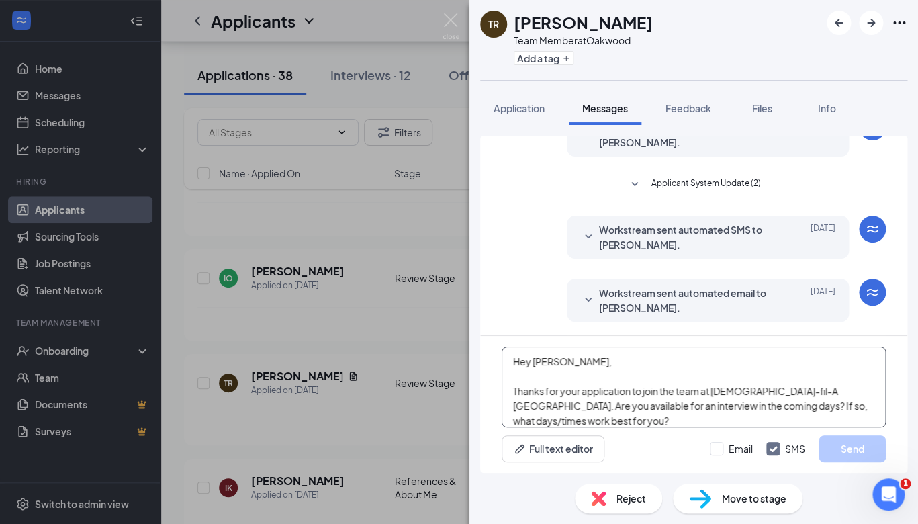
scroll to position [1, 0]
drag, startPoint x: 586, startPoint y: 363, endPoint x: 536, endPoint y: 363, distance: 49.7
click at [535, 363] on textarea "Hey Nicholas, Thanks for your application to join the team at Chick-fil-A Oakwo…" at bounding box center [694, 387] width 384 height 81
type textarea "Hey [PERSON_NAME], Thanks for your application to join the team at [DEMOGRAPHIC…"
click at [834, 451] on button "Send" at bounding box center [852, 448] width 67 height 27
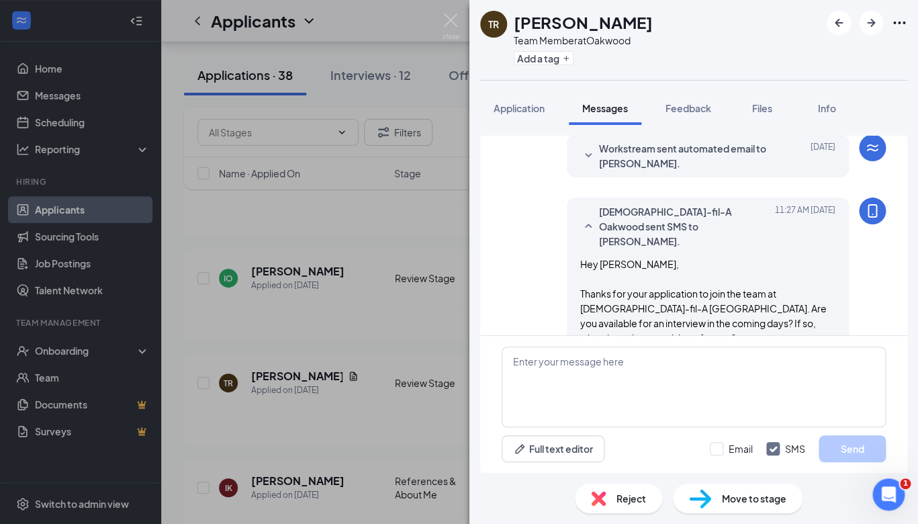
scroll to position [403, 0]
click at [457, 19] on img at bounding box center [451, 26] width 17 height 26
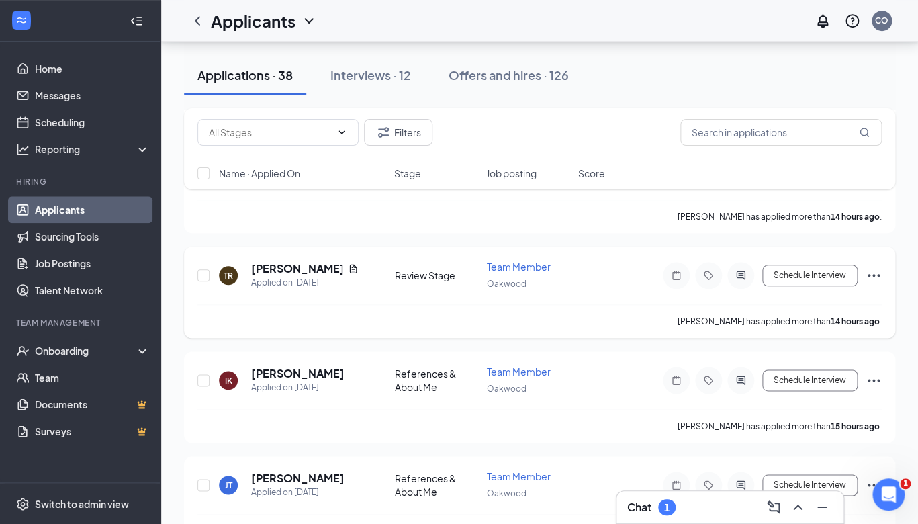
scroll to position [396, 0]
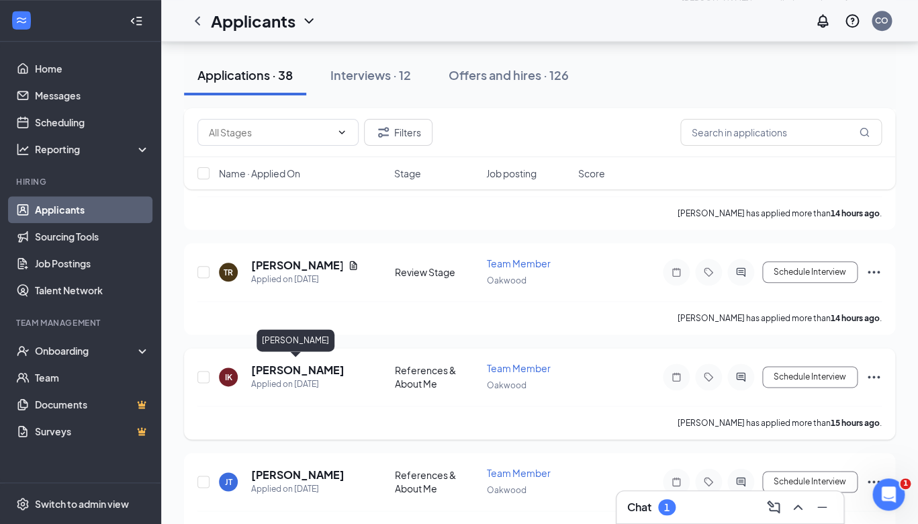
click at [306, 364] on h5 "[PERSON_NAME]" at bounding box center [297, 370] width 93 height 15
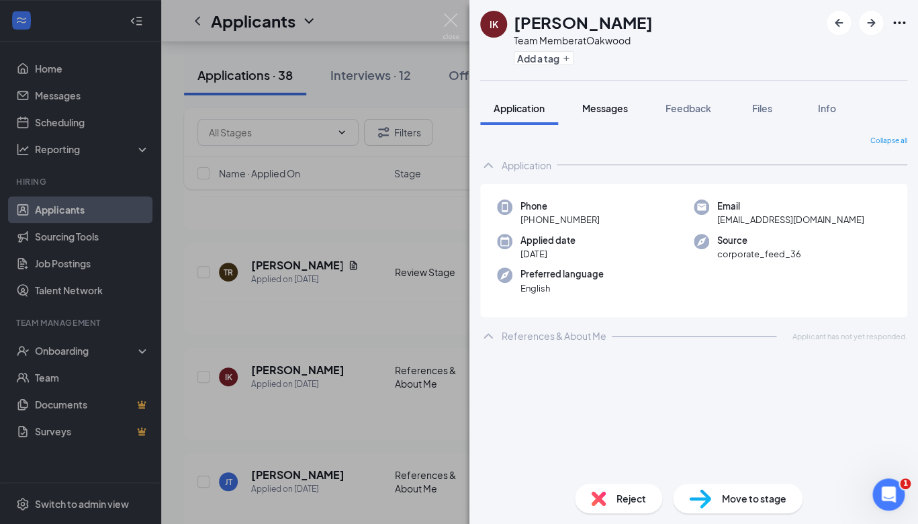
click at [620, 117] on button "Messages" at bounding box center [605, 108] width 73 height 34
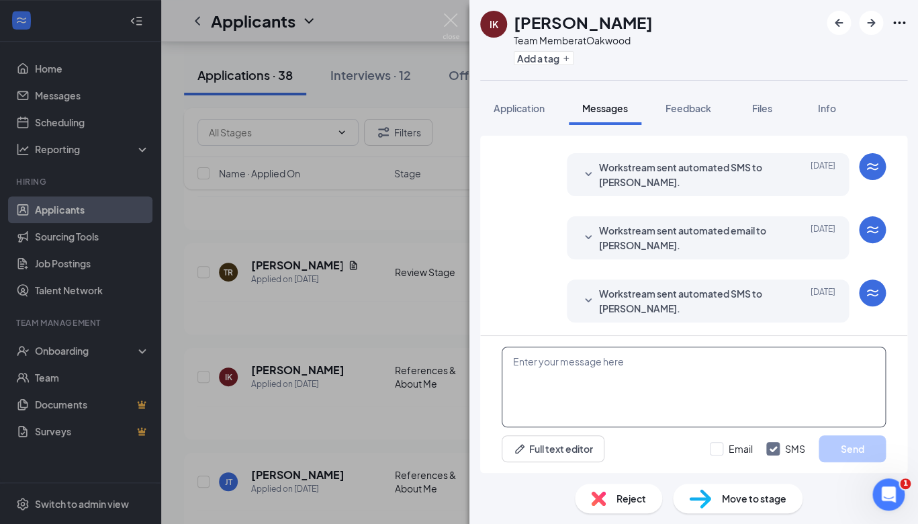
click at [596, 371] on textarea at bounding box center [694, 387] width 384 height 81
paste textarea "Hey Nicholas, Thanks for your application to join the team at Chick-fil-A Oakwo…"
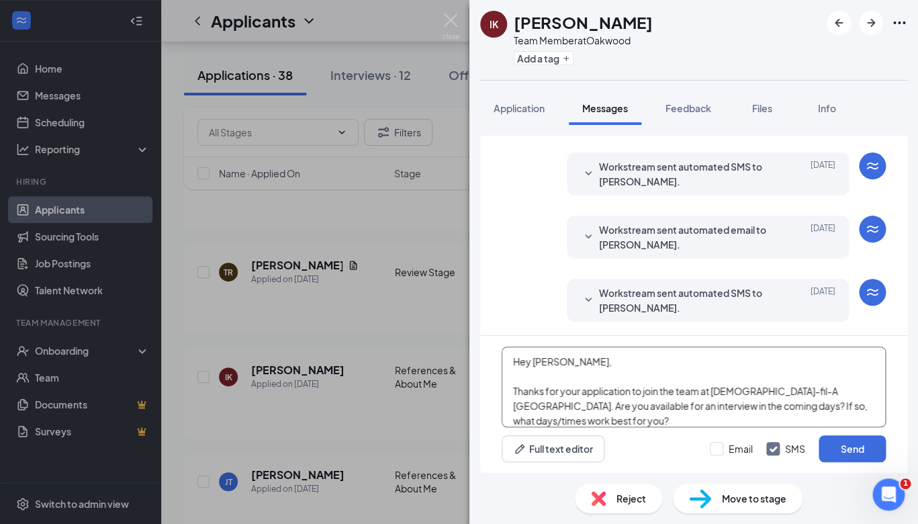
scroll to position [1, 0]
drag, startPoint x: 580, startPoint y: 358, endPoint x: 535, endPoint y: 357, distance: 44.3
click at [535, 357] on textarea "Hey Nicholas, Thanks for your application to join the team at Chick-fil-A Oakwo…" at bounding box center [694, 387] width 384 height 81
type textarea "Hey Israel, Thanks for your application to join the team at [DEMOGRAPHIC_DATA]-…"
click at [866, 446] on button "Send" at bounding box center [852, 448] width 67 height 27
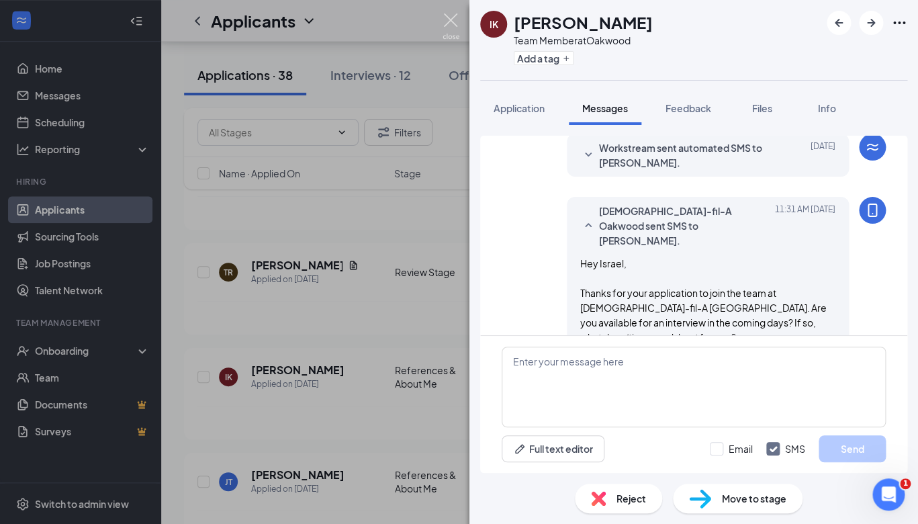
scroll to position [238, 0]
click at [448, 17] on img at bounding box center [451, 26] width 17 height 26
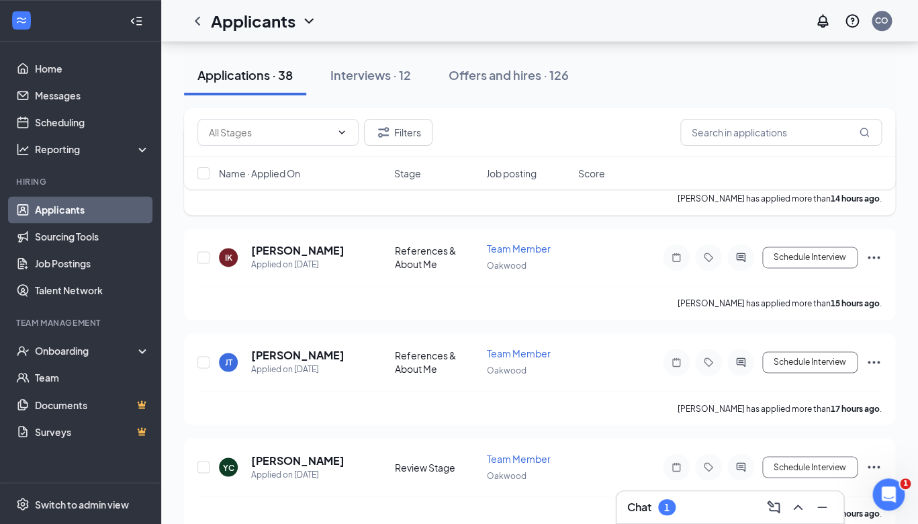
scroll to position [514, 0]
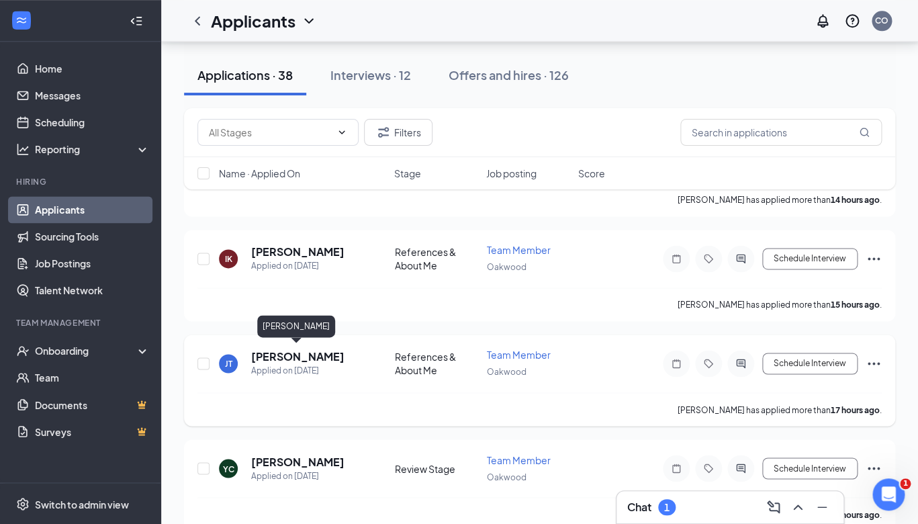
click at [308, 353] on h5 "[PERSON_NAME]" at bounding box center [297, 356] width 93 height 15
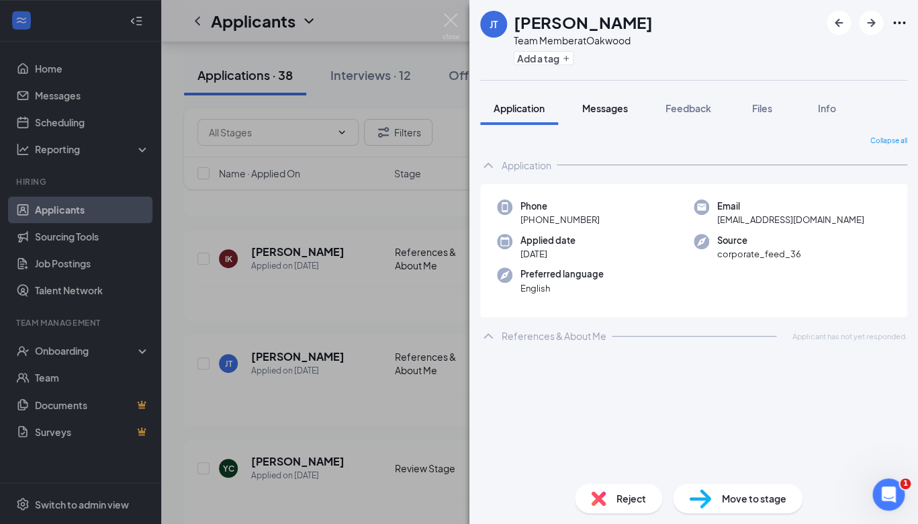
click at [604, 104] on span "Messages" at bounding box center [605, 108] width 46 height 12
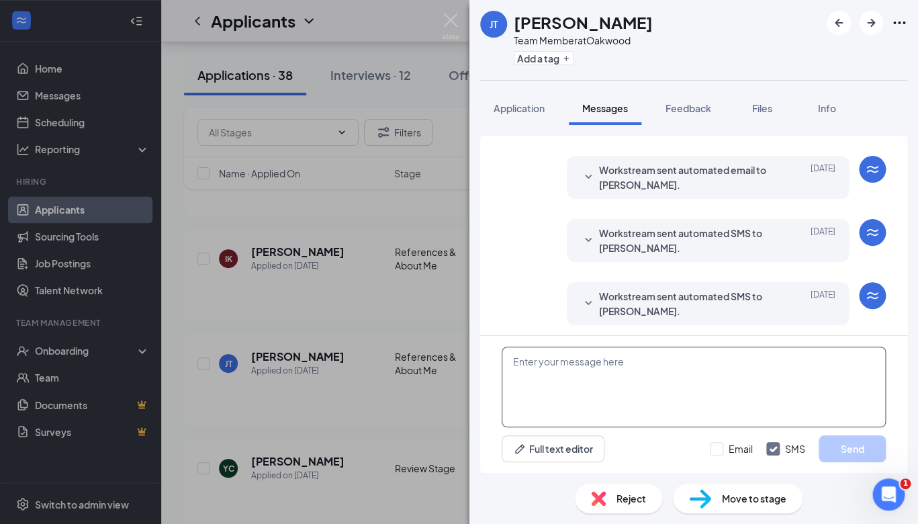
click at [558, 386] on textarea at bounding box center [694, 387] width 384 height 81
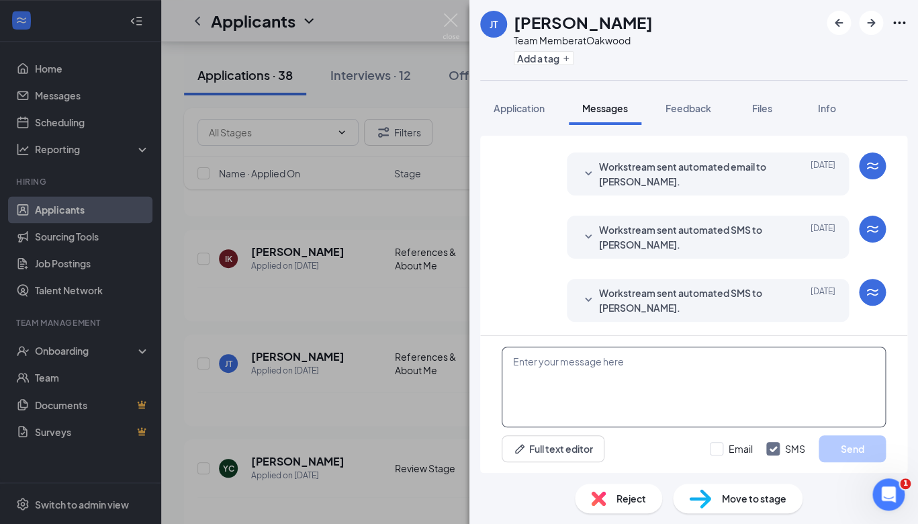
scroll to position [93, 0]
paste textarea "Hey Nicholas, Thanks for your application to join the team at Chick-fil-A Oakwo…"
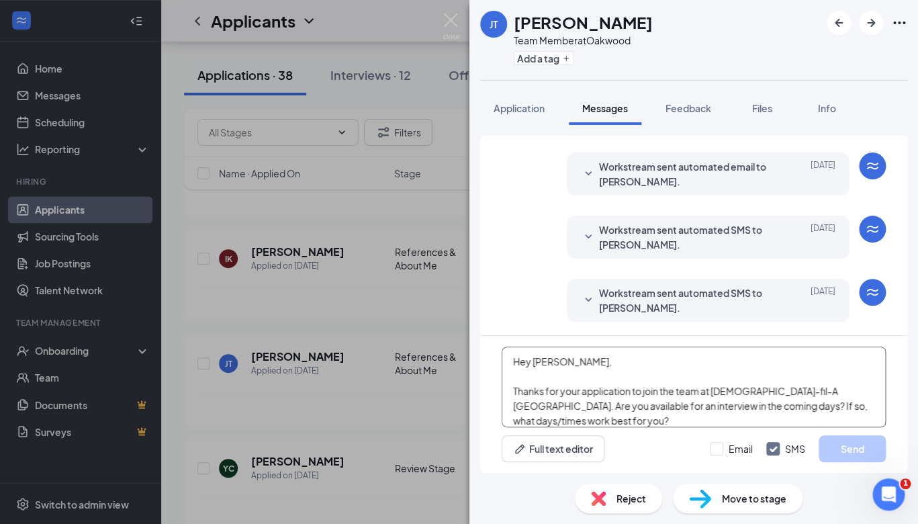
scroll to position [1, 0]
drag, startPoint x: 583, startPoint y: 361, endPoint x: 536, endPoint y: 359, distance: 47.0
click at [536, 359] on textarea "Hey Nicholas, Thanks for your application to join the team at Chick-fil-A Oakwo…" at bounding box center [694, 387] width 384 height 81
type textarea "Hey [PERSON_NAME], Thanks for your application to join the team at [DEMOGRAPHIC…"
click at [859, 453] on button "Send" at bounding box center [852, 448] width 67 height 27
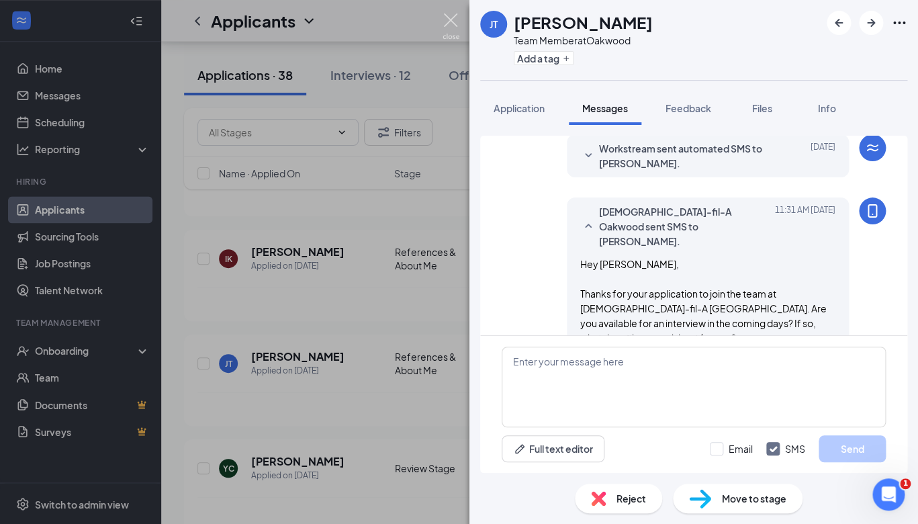
scroll to position [238, 0]
click at [450, 21] on img at bounding box center [451, 26] width 17 height 26
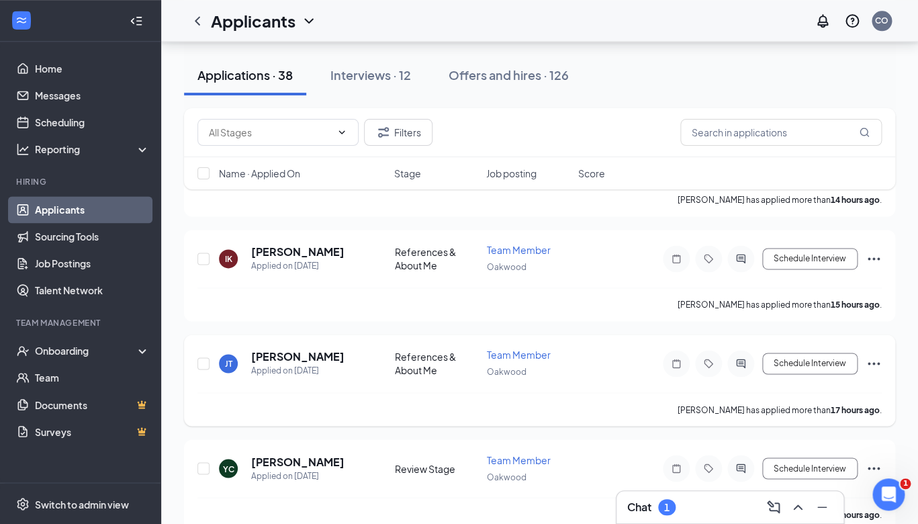
scroll to position [609, 0]
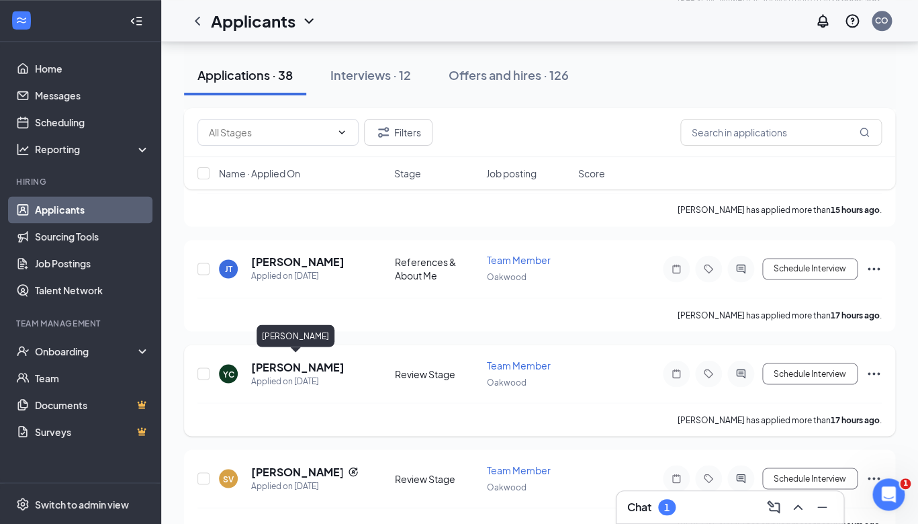
click at [300, 359] on h5 "[PERSON_NAME]" at bounding box center [297, 366] width 93 height 15
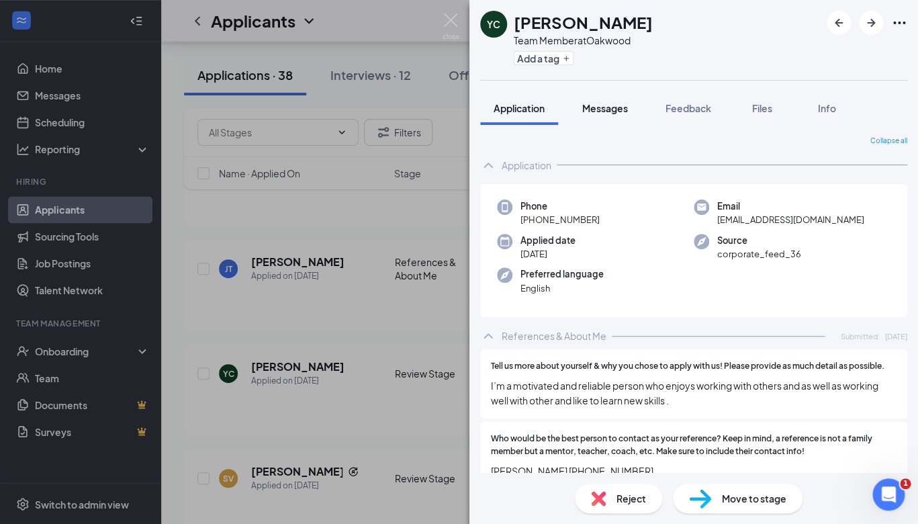
click at [619, 105] on span "Messages" at bounding box center [605, 108] width 46 height 12
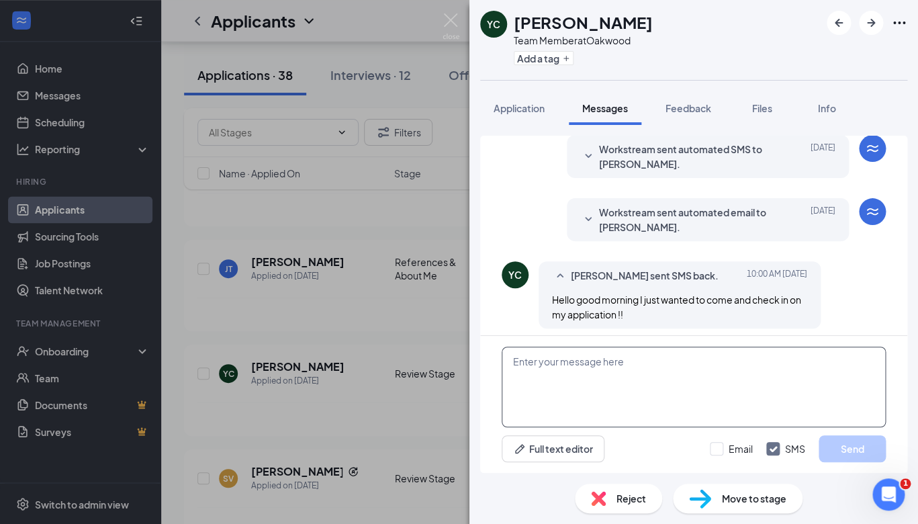
click at [613, 379] on textarea at bounding box center [694, 387] width 384 height 81
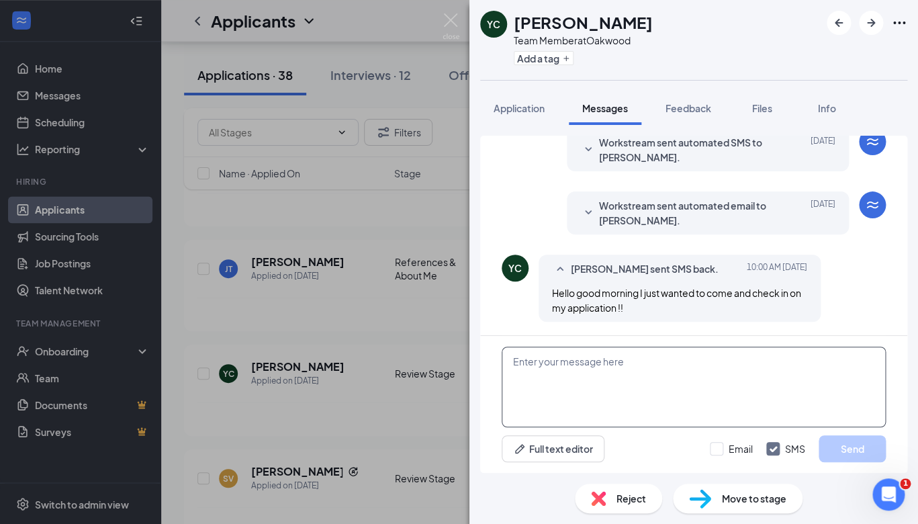
scroll to position [388, 0]
paste textarea "Hey Nicholas, Thanks for your application to join the team at Chick-fil-A Oakwo…"
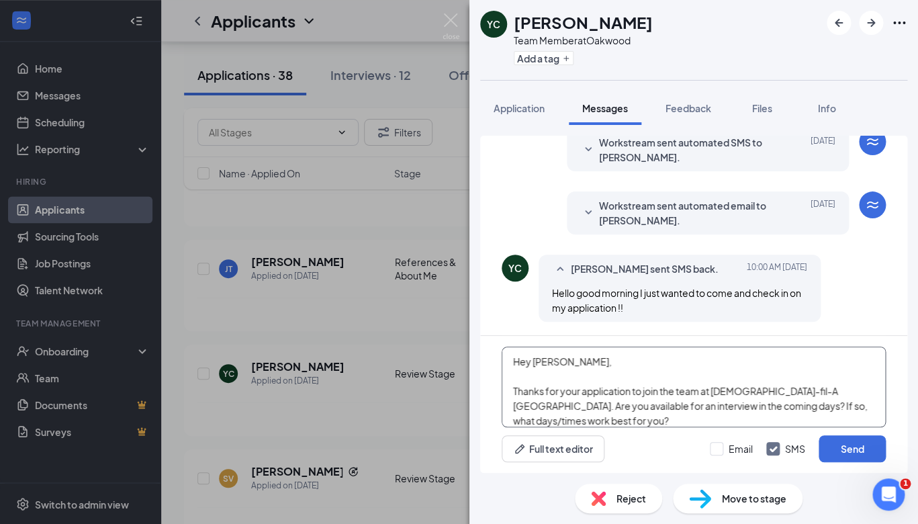
scroll to position [1, 0]
drag, startPoint x: 592, startPoint y: 369, endPoint x: 537, endPoint y: 363, distance: 54.8
click at [536, 363] on textarea "Hey Nicholas, Thanks for your application to join the team at Chick-fil-A Oakwo…" at bounding box center [694, 387] width 384 height 81
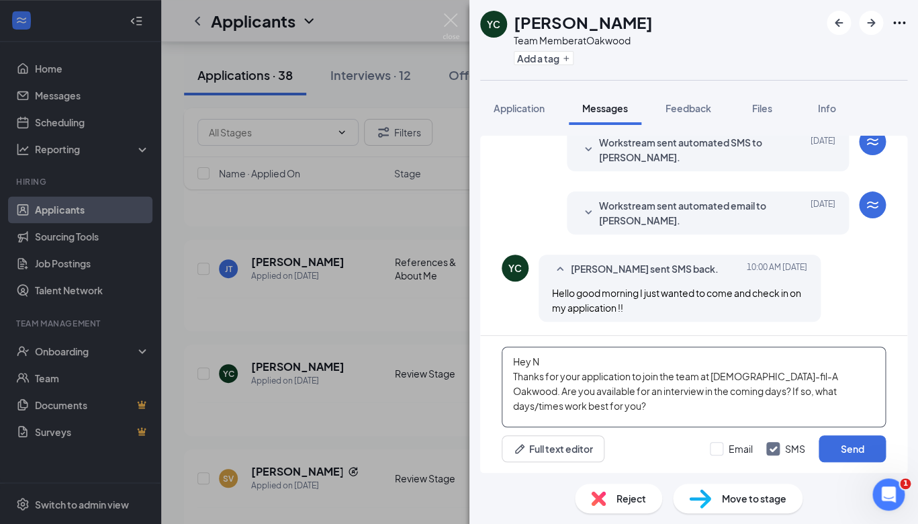
scroll to position [0, 0]
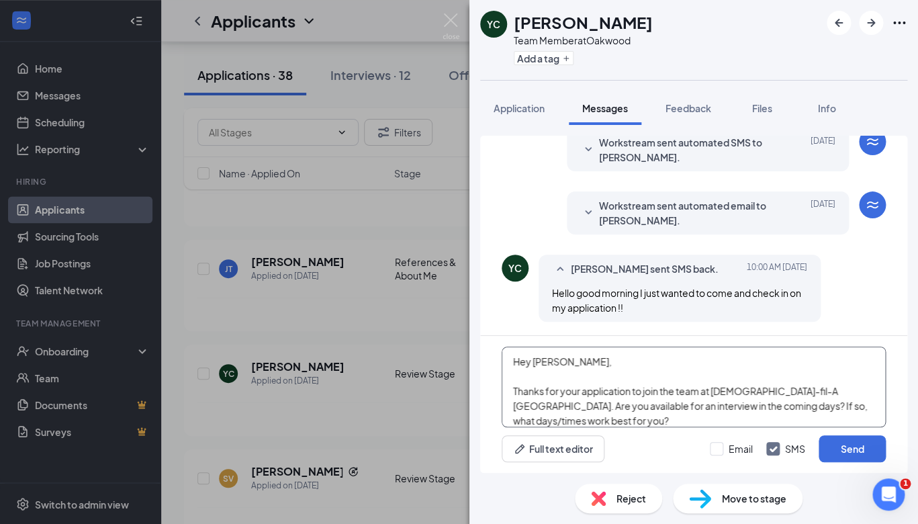
drag, startPoint x: 713, startPoint y: 392, endPoint x: 563, endPoint y: 393, distance: 149.8
click at [562, 392] on textarea "Hey Yuliana, Thanks for your application to join the team at Chick-fil-A Oakwoo…" at bounding box center [694, 387] width 384 height 81
type textarea "Hey [PERSON_NAME], Thanks for reaching out about opportunities at [DEMOGRAPHIC_…"
click at [835, 450] on button "Send" at bounding box center [852, 448] width 67 height 27
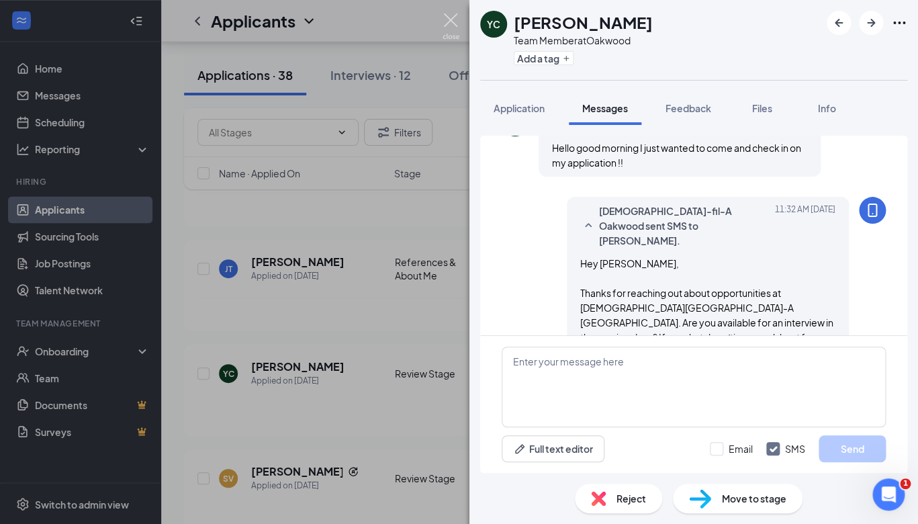
scroll to position [533, 0]
click at [458, 20] on img at bounding box center [451, 26] width 17 height 26
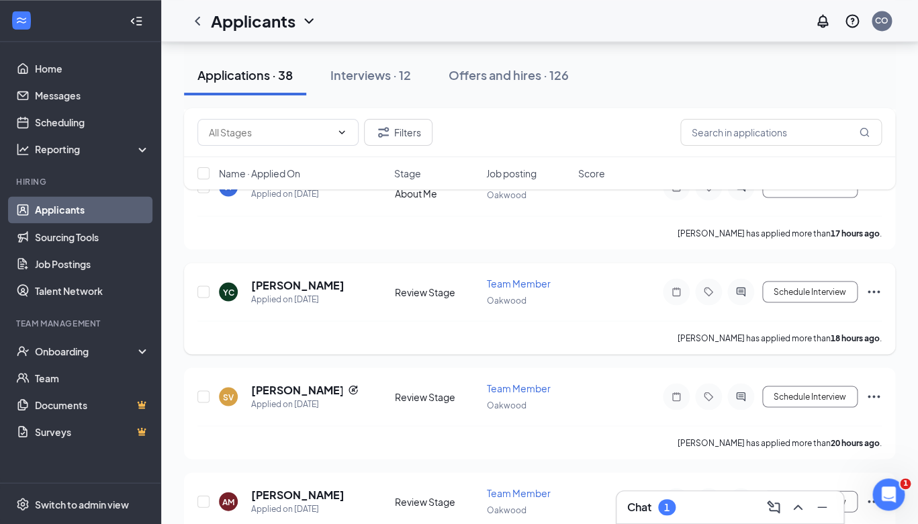
scroll to position [686, 0]
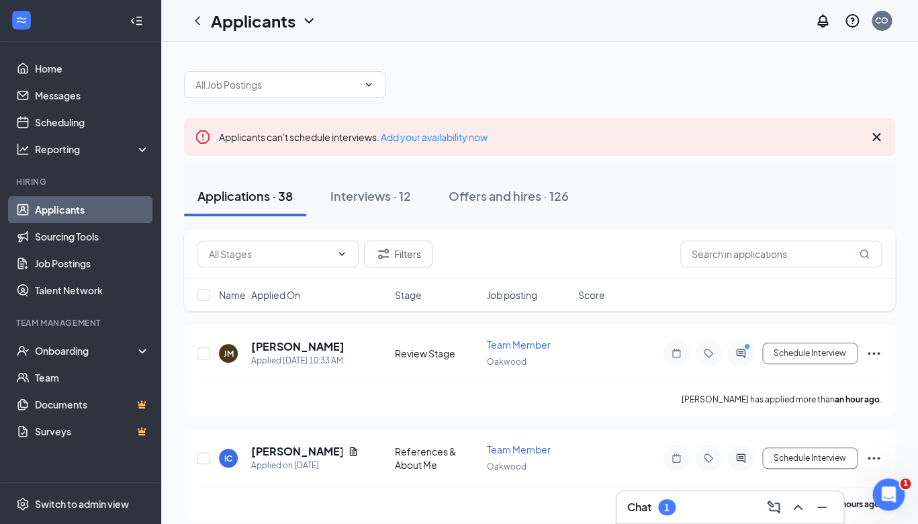
click at [686, 510] on div "Chat 1" at bounding box center [730, 506] width 206 height 21
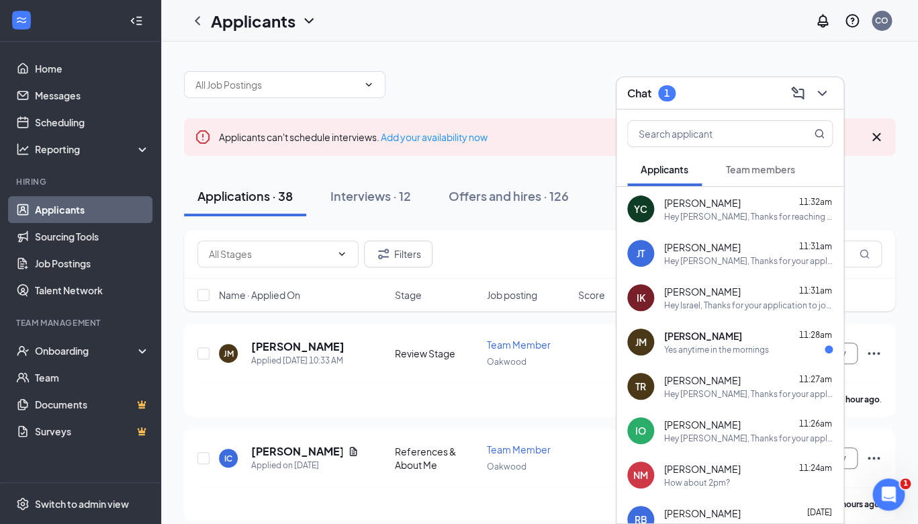
click at [746, 352] on div "Yes anytime in the mornings" at bounding box center [716, 349] width 105 height 11
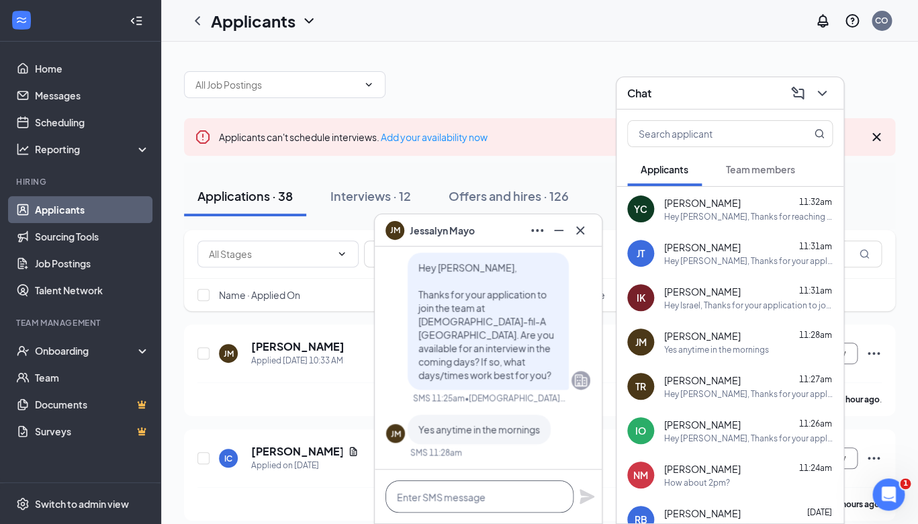
click at [447, 492] on textarea at bounding box center [480, 496] width 188 height 32
click at [587, 230] on icon "Cross" at bounding box center [580, 230] width 16 height 16
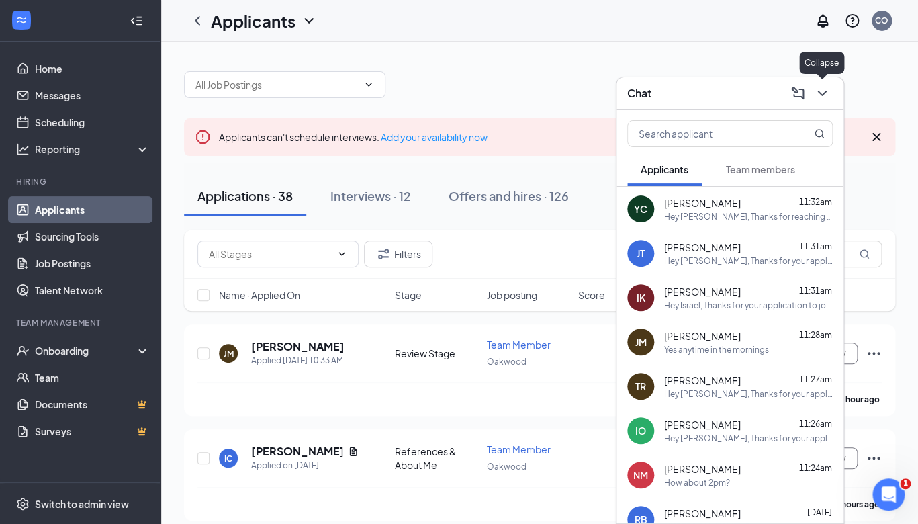
click at [820, 91] on icon "ChevronDown" at bounding box center [822, 93] width 16 height 16
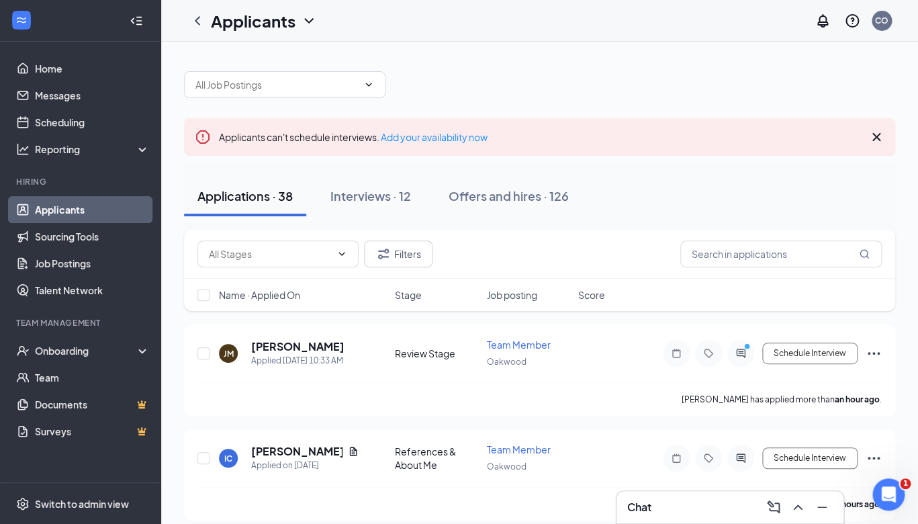
click at [654, 512] on div "Chat" at bounding box center [730, 506] width 206 height 21
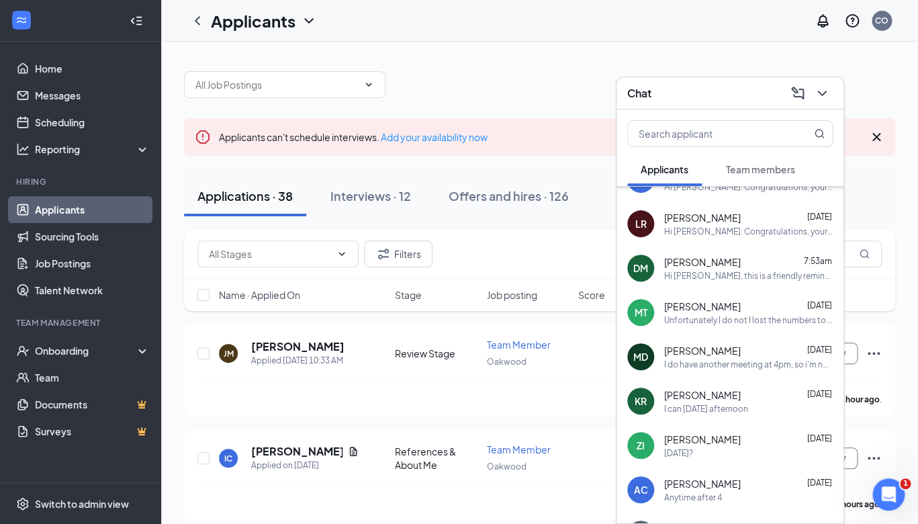
scroll to position [336, 0]
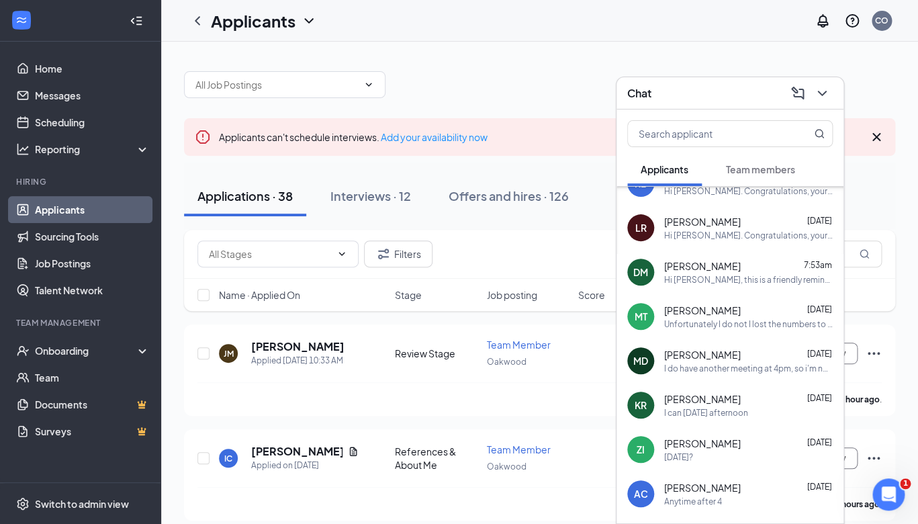
click at [704, 458] on div "[DATE]?" at bounding box center [748, 456] width 169 height 11
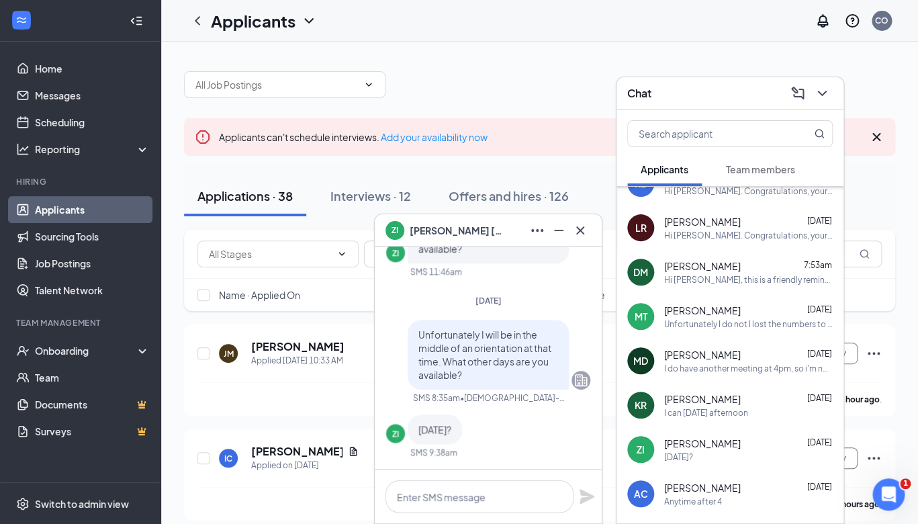
click at [711, 408] on div "I can [DATE] afternoon" at bounding box center [706, 412] width 84 height 11
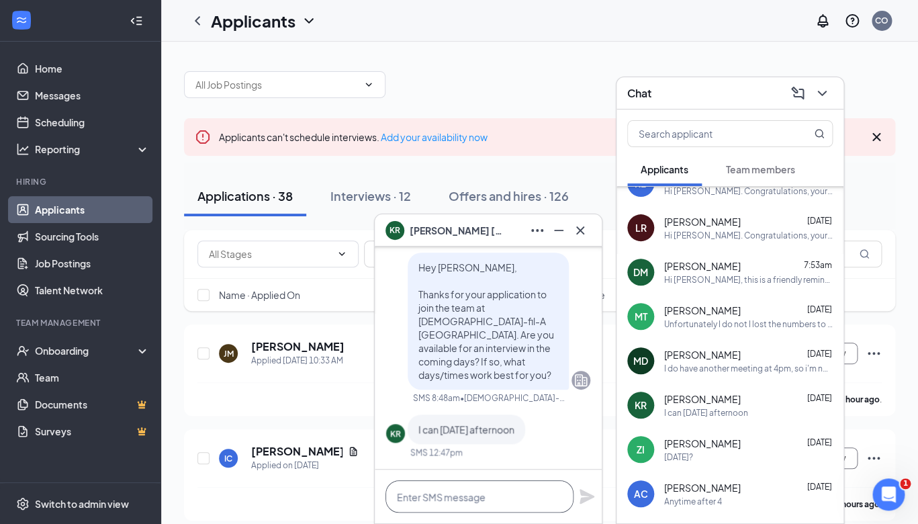
click at [460, 504] on textarea at bounding box center [480, 496] width 188 height 32
type textarea "Great! How about [DATE] at 2:30pm?"
click at [584, 492] on icon "Plane" at bounding box center [587, 496] width 15 height 15
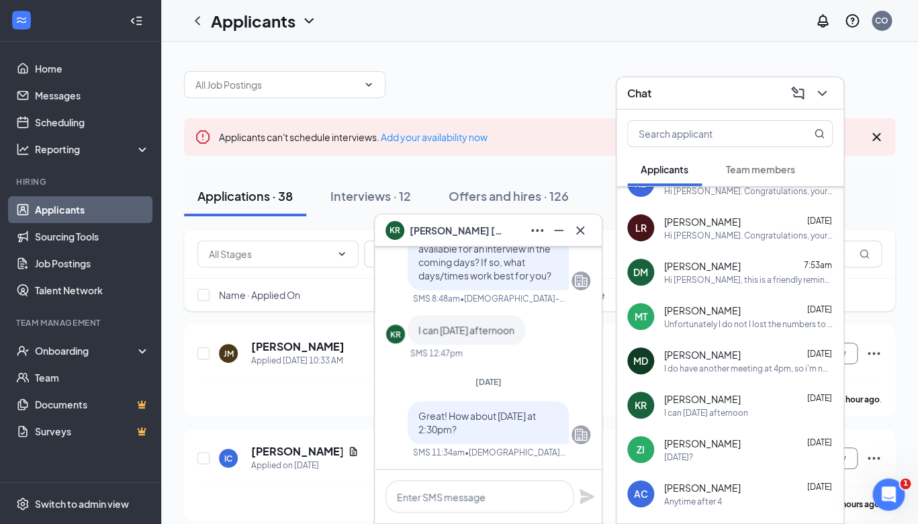
click at [702, 498] on div "Anytime after 4" at bounding box center [693, 501] width 58 height 11
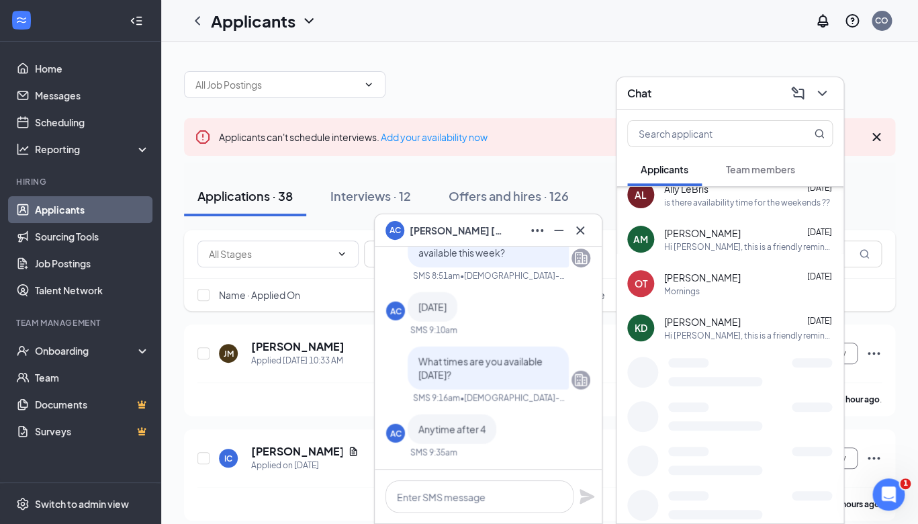
scroll to position [1185, 0]
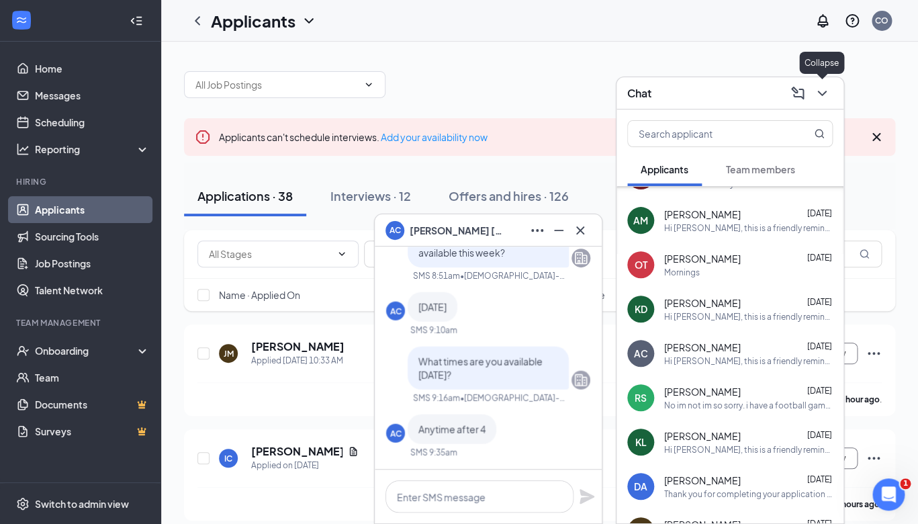
click at [827, 87] on icon "ChevronDown" at bounding box center [822, 93] width 16 height 16
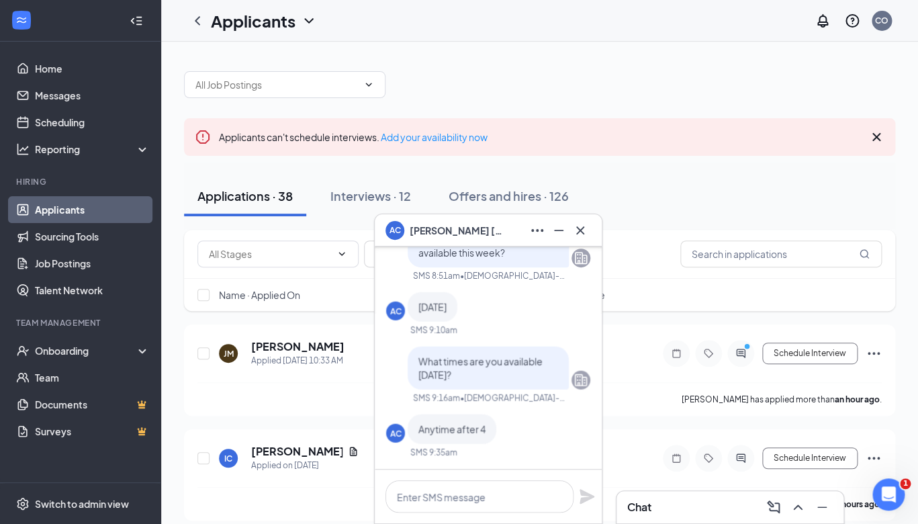
scroll to position [0, 0]
click at [555, 230] on icon "Minimize" at bounding box center [559, 230] width 16 height 16
